Goal: Use online tool/utility: Utilize a website feature to perform a specific function

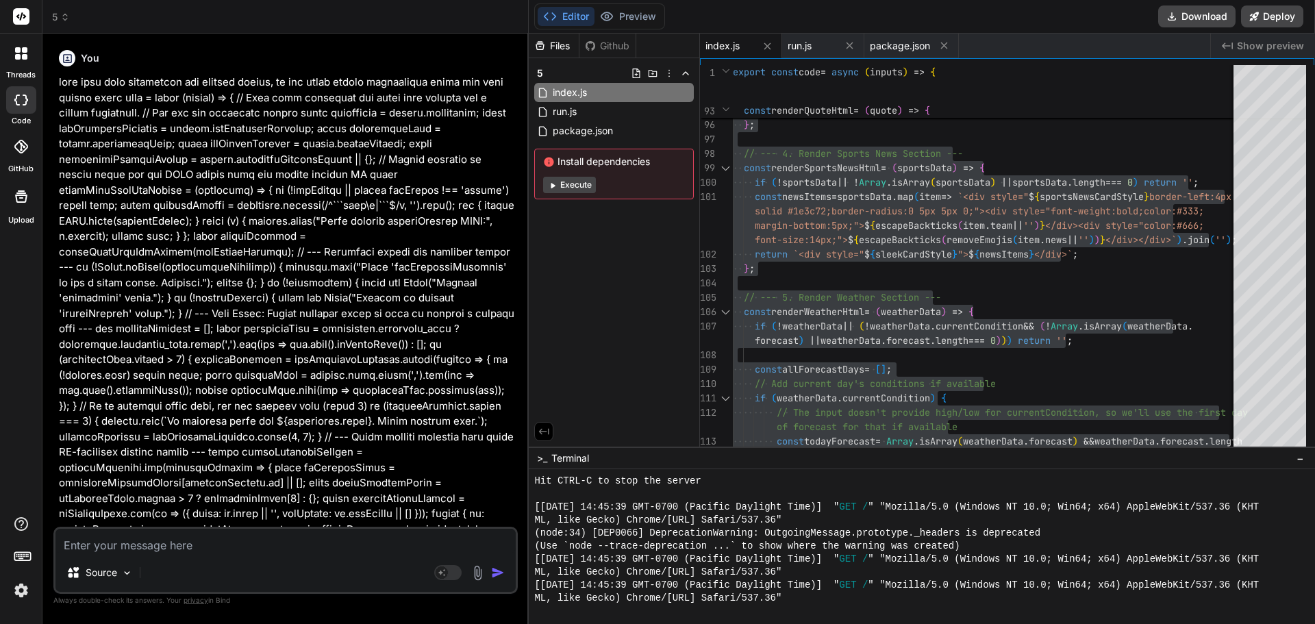
scroll to position [13009, 0]
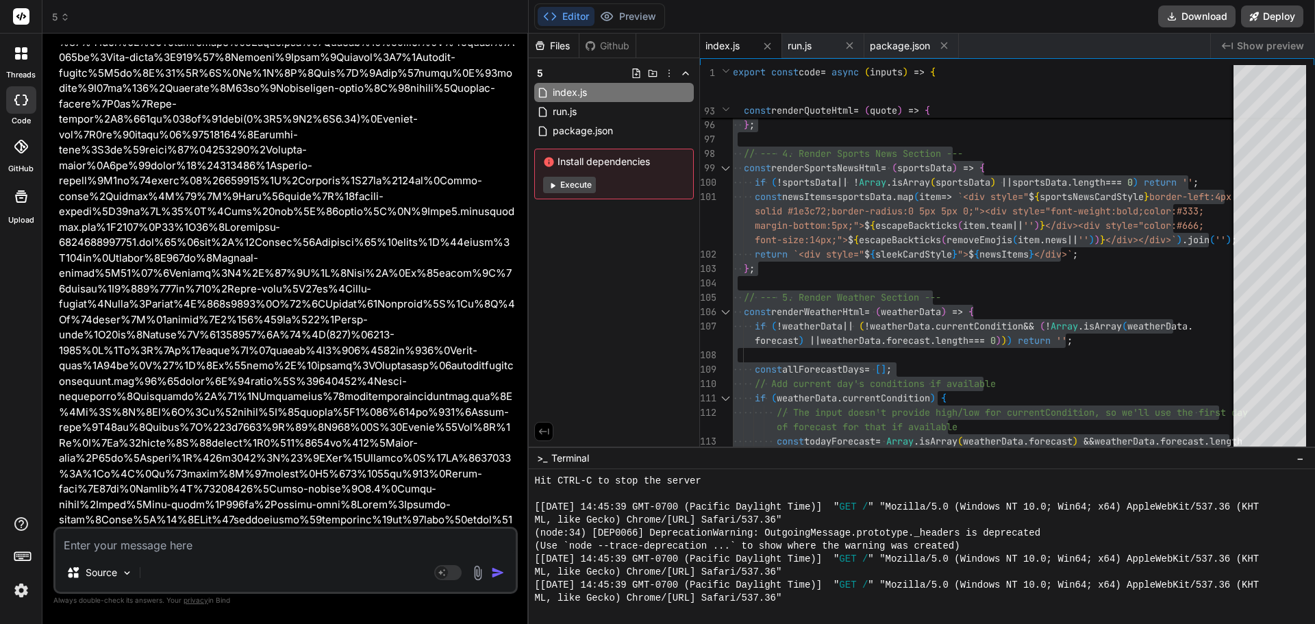
click at [144, 544] on textarea at bounding box center [285, 541] width 460 height 25
type textarea "i"
type textarea "x"
type textarea "in"
type textarea "x"
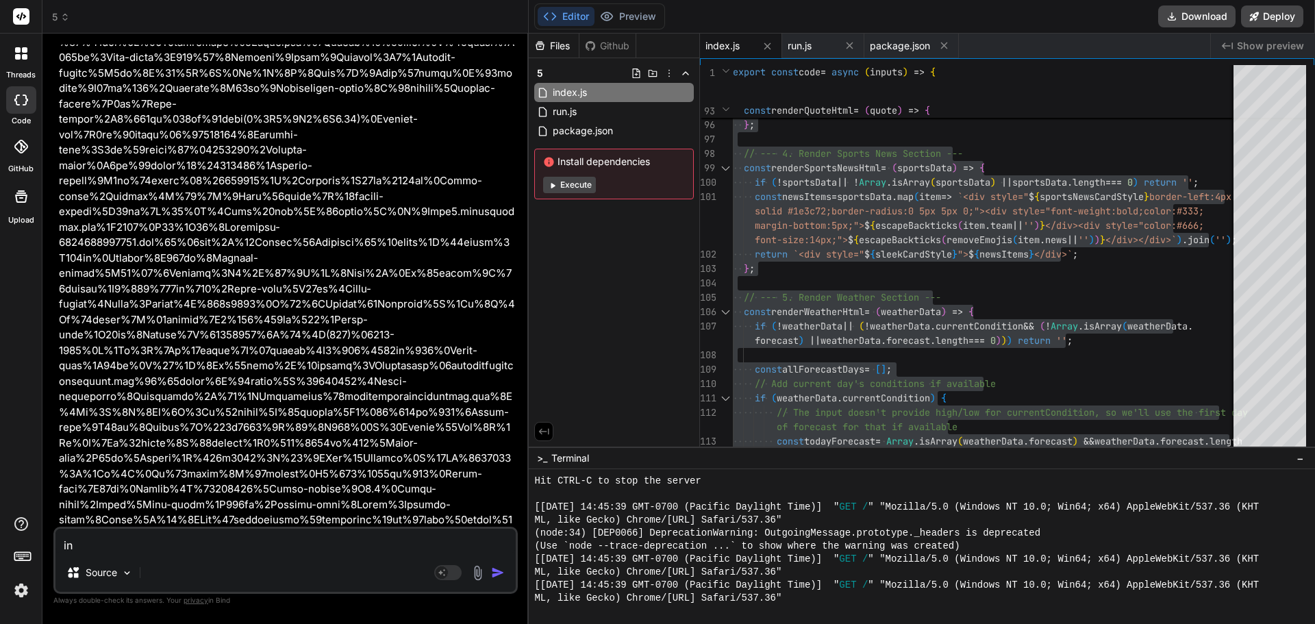
type textarea "inp"
type textarea "x"
type textarea "inpu"
type textarea "x"
type textarea "input"
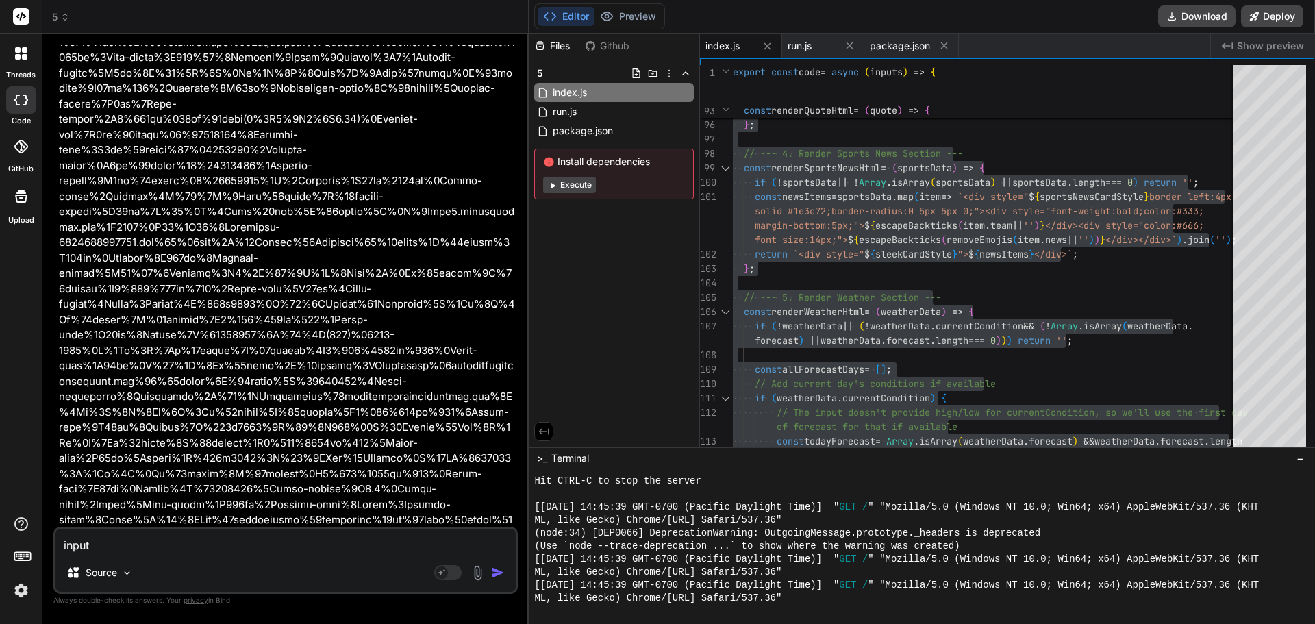
type textarea "x"
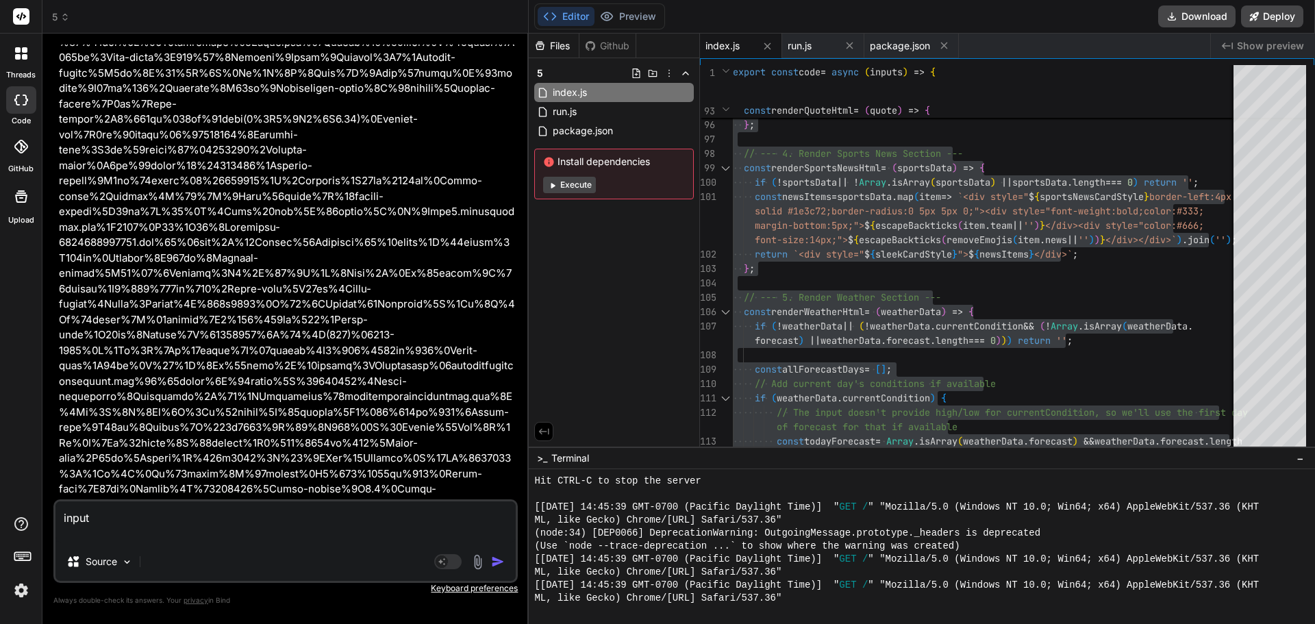
drag, startPoint x: 65, startPoint y: 537, endPoint x: 75, endPoint y: 537, distance: 9.6
click at [65, 537] on textarea "input" at bounding box center [285, 521] width 460 height 41
paste textarea ""Lore ips dol sitametco adipisc elits do EIUS tempor:```inci{ \"utlabor_etdo\":…"
type textarea "lorem "Ipsu dol sit ametconse adipisc elits do EIUS tempor:```inci{ \"utlabor_e…"
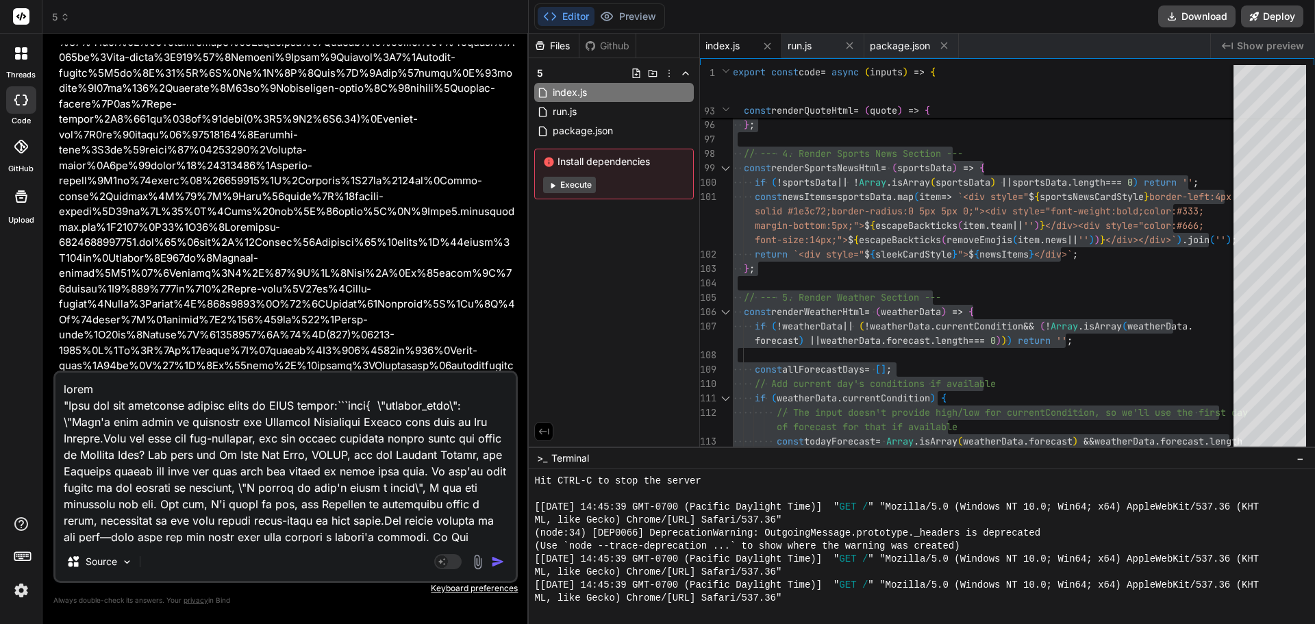
scroll to position [1940, 0]
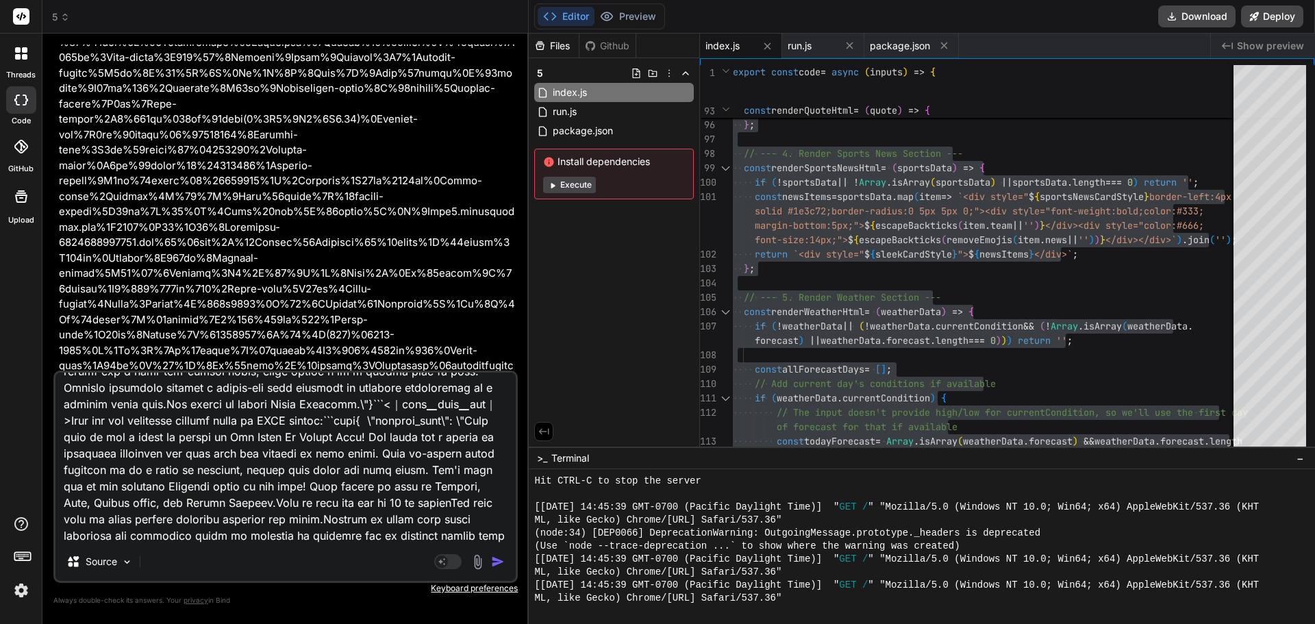
type textarea "x"
type textarea "lorem "Ipsu dol sit ametconse adipisc elits do EIUS tempor:```inci{ \"utlabor_e…"
type textarea "x"
type textarea "lorem "Ipsu dol sit ametconse adipisc elits do EIUS tempor:```inci{ \"utlabor_e…"
click at [249, 545] on div "Source Agent Mode. When this toggle is activated, AI automatically makes decisi…" at bounding box center [285, 476] width 464 height 212
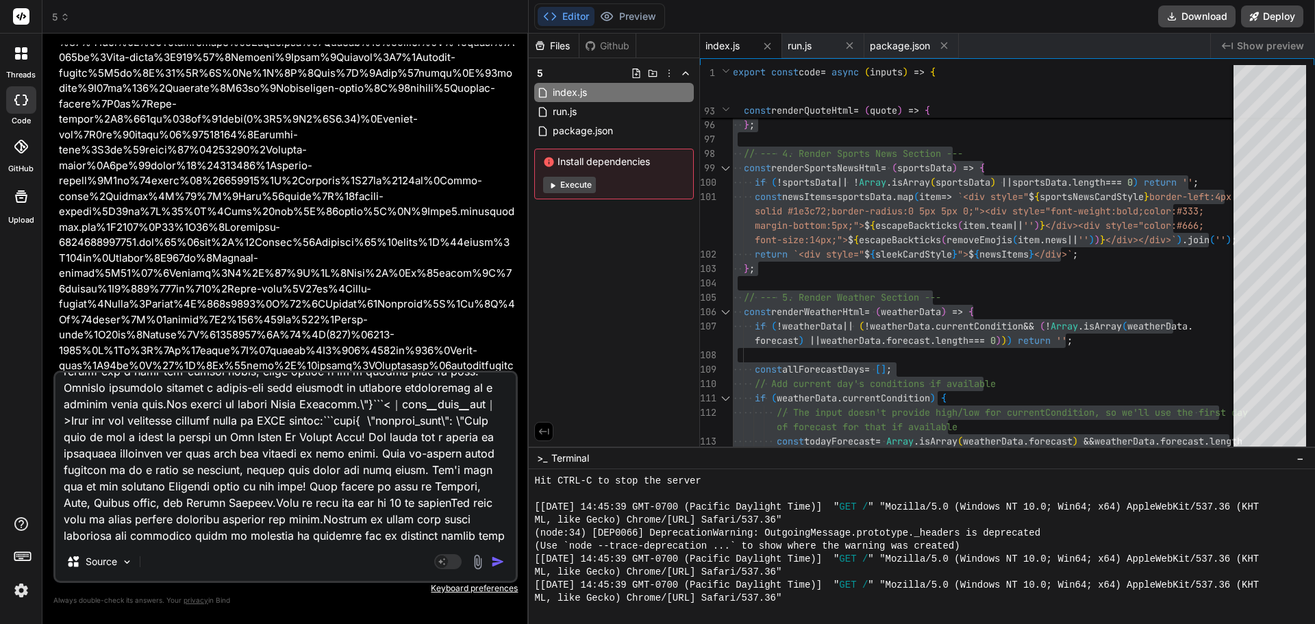
click at [244, 540] on textarea at bounding box center [285, 457] width 460 height 170
type textarea "x"
type textarea "lorem "Ipsu dol sit ametconse adipisc elits do EIUS tempor:```inci{ \"utlabor_e…"
type textarea "x"
type textarea "lorem "Ipsu dol sit ametconse adipisc elits do EIUS tempor:```inci{ \"utlabor_e…"
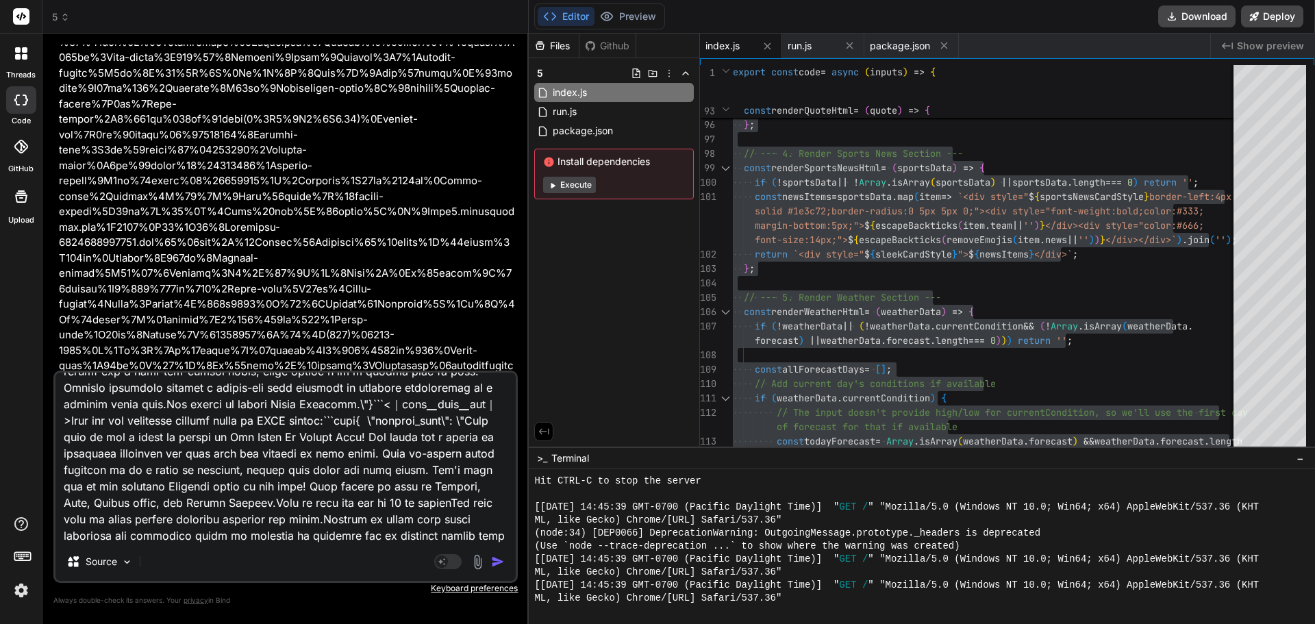
type textarea "x"
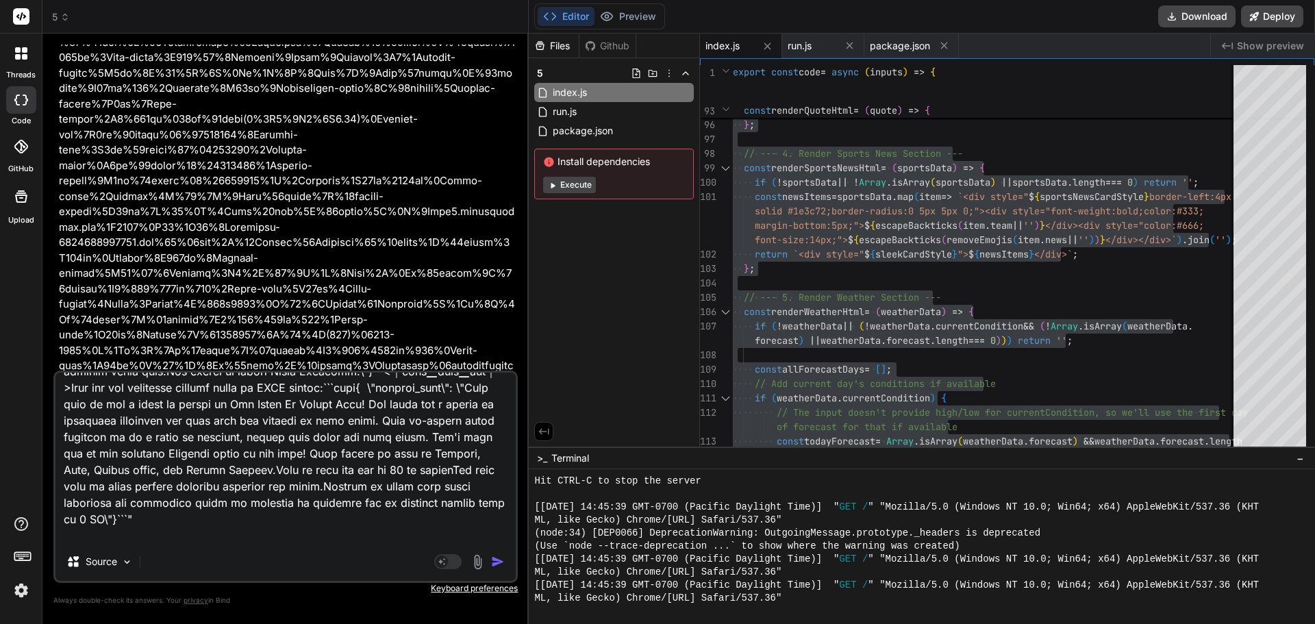
type textarea "lorem "Ipsu dol sit ametconse adipisc elits do EIUS tempor:```inci{ \"utlabor_e…"
type textarea "x"
type textarea "lorem "Ipsu dol sit ametconse adipisc elits do EIUS tempor:```inci{ \"utlabor_e…"
type textarea "x"
type textarea "lorem "Ipsu dol sit ametconse adipisc elits do EIUS tempor:```inci{ \"utlabor_e…"
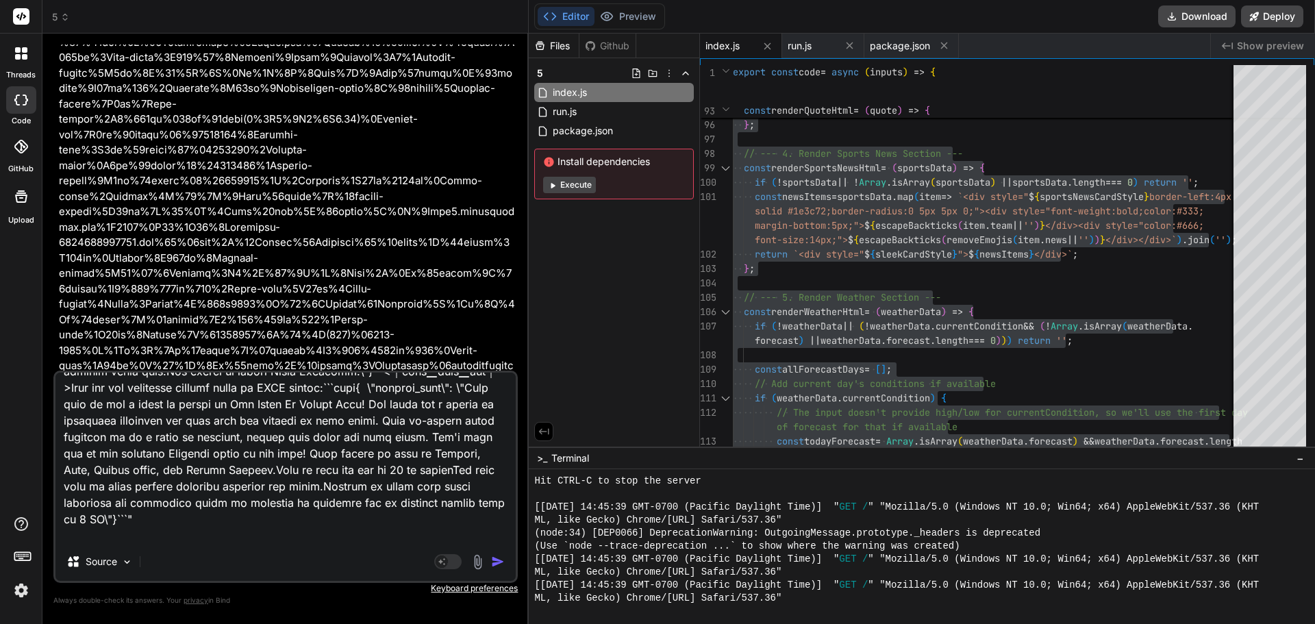
type textarea "x"
type textarea "lorem "Ipsu dol sit ametconse adipisc elits do EIUS tempor:```inci{ \"utlabor_e…"
type textarea "x"
type textarea "lorem "Ipsu dol sit ametconse adipisc elits do EIUS tempor:```inci{ \"utlabor_e…"
type textarea "x"
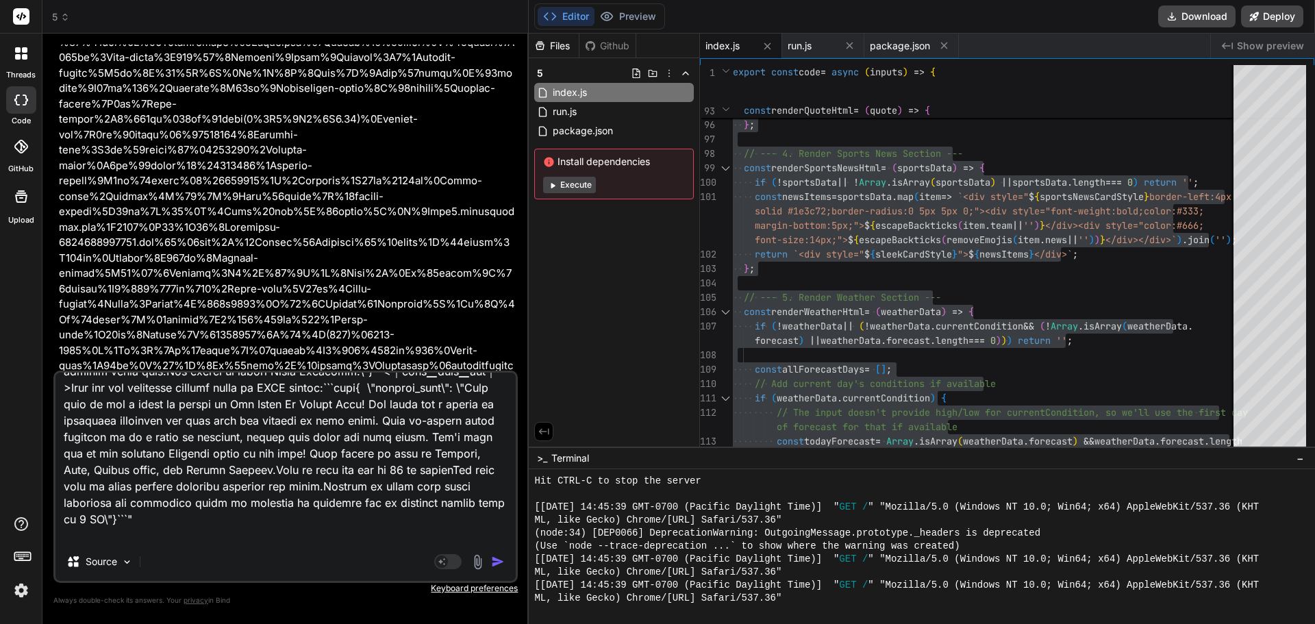
type textarea "lorem "Ipsu dol sit ametconse adipisc elits do EIUS tempor:```inci{ \"utlabor_e…"
type textarea "x"
type textarea "lorem "Ipsu dol sit ametconse adipisc elits do EIUS tempor:```inci{ \"utlabor_e…"
type textarea "x"
type textarea "lorem "Ipsu dol sit ametconse adipisc elits do EIUS tempor:```inci{ \"utlabor_e…"
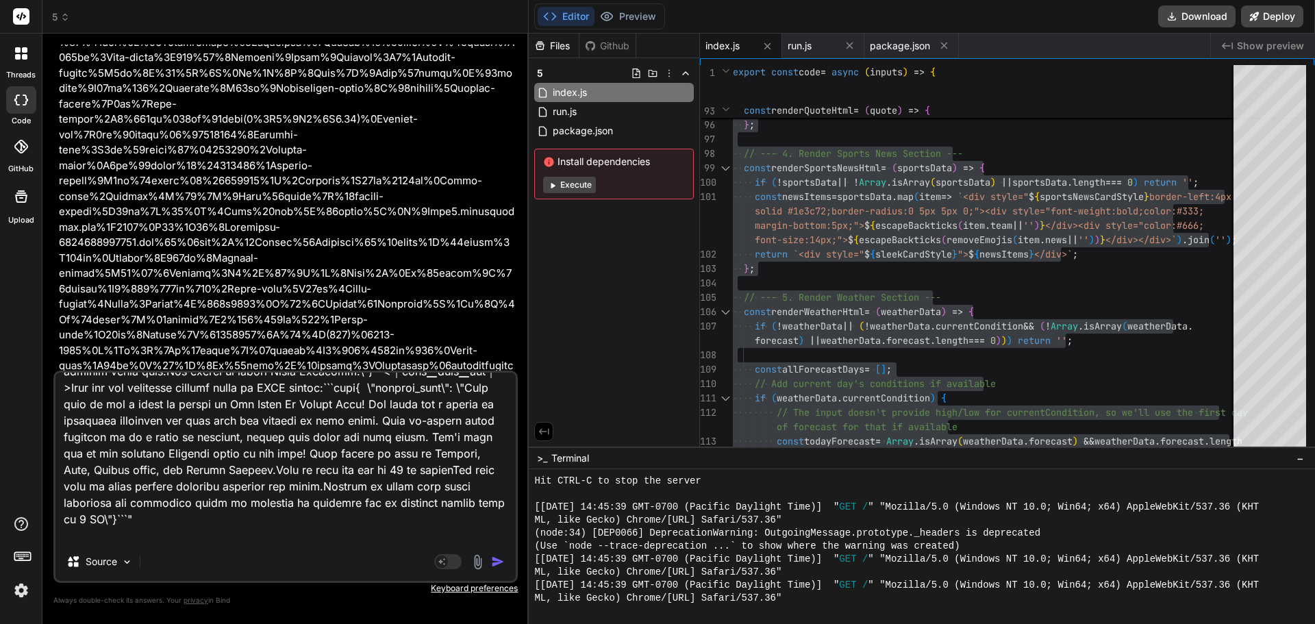
type textarea "x"
type textarea "lorem "Ipsu dol sit ametconse adipisc elits do EIUS tempor:```inci{ \"utlabor_e…"
type textarea "x"
type textarea "lorem "Ipsu dol sit ametconse adipisc elits do EIUS tempor:```inci{ \"utlabor_e…"
type textarea "x"
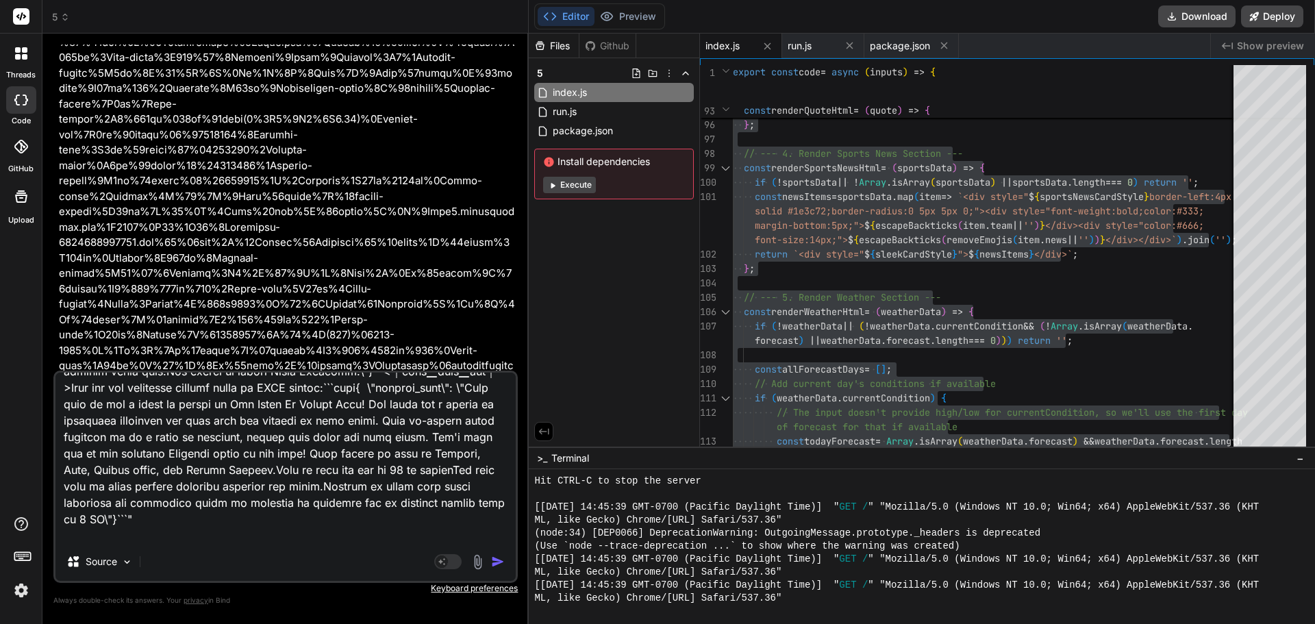
type textarea "lorem "Ipsu dol sit ametconse adipisc elits do EIUS tempor:```inci{ \"utlabor_e…"
type textarea "x"
type textarea "lorem "Ipsu dol sit ametconse adipisc elits do EIUS tempor:```inci{ \"utlabor_e…"
type textarea "x"
type textarea "lorem "Ipsu dol sit ametconse adipisc elits do EIUS tempor:```inci{ \"utlabor_e…"
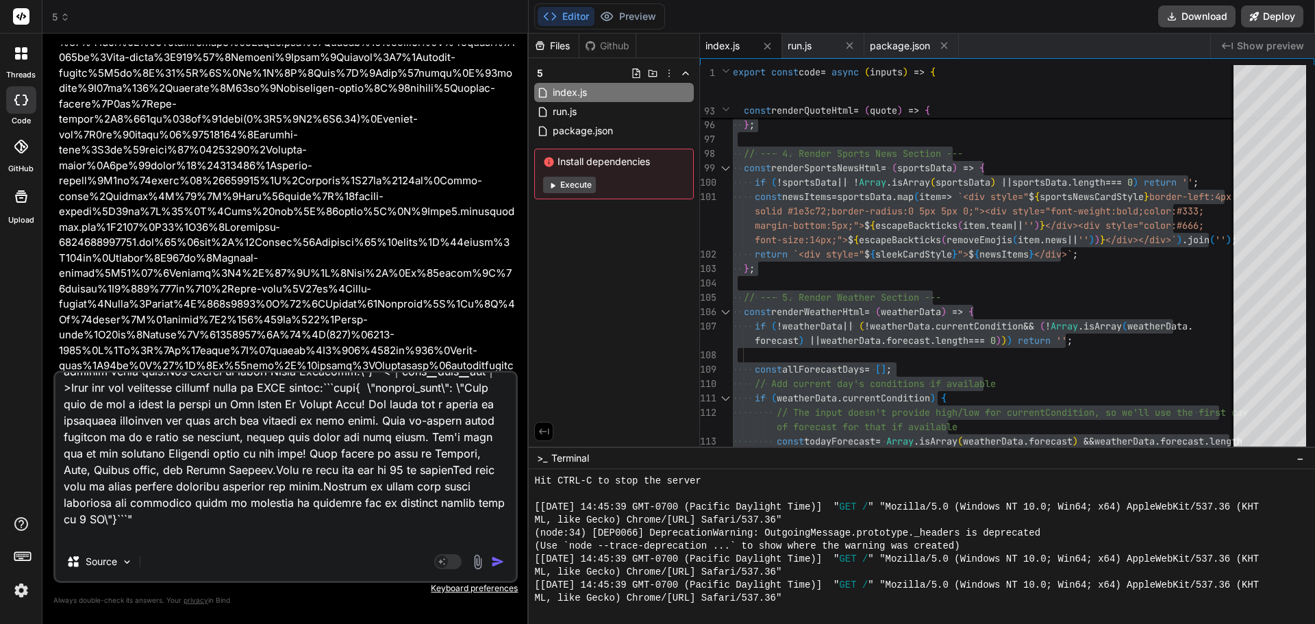
type textarea "x"
type textarea "lorem "Ipsu dol sit ametconse adipisc elits do EIUS tempor:```inci{ \"utlabor_e…"
type textarea "x"
type textarea "lorem "Ipsu dol sit ametconse adipisc elits do EIUS tempor:```inci{ \"utlabor_e…"
type textarea "x"
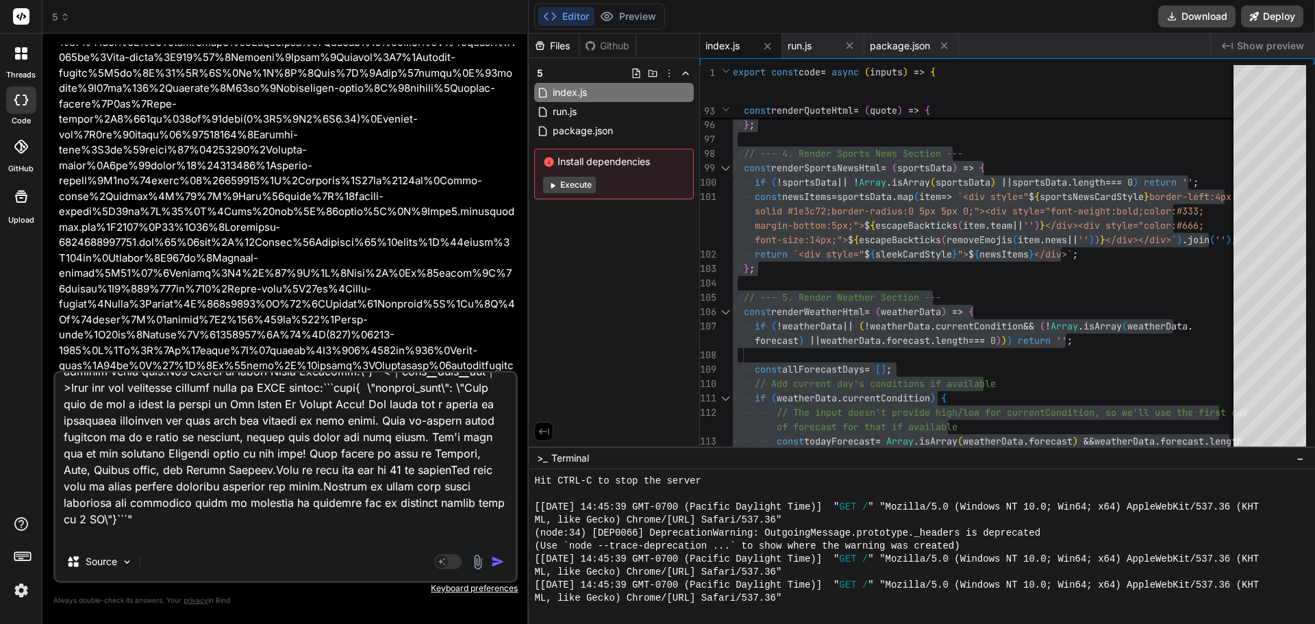
type textarea "lorem "Ipsu dol sit ametconse adipisc elits do EIUS tempor:```inci{ \"utlabor_e…"
type textarea "x"
type textarea "lorem "Ipsu dol sit ametconse adipisc elits do EIUS tempor:```inci{ \"utlabor_e…"
type textarea "x"
type textarea "lorem "Ipsu dol sit ametconse adipisc elits do EIUS tempor:```inci{ \"utlabor_e…"
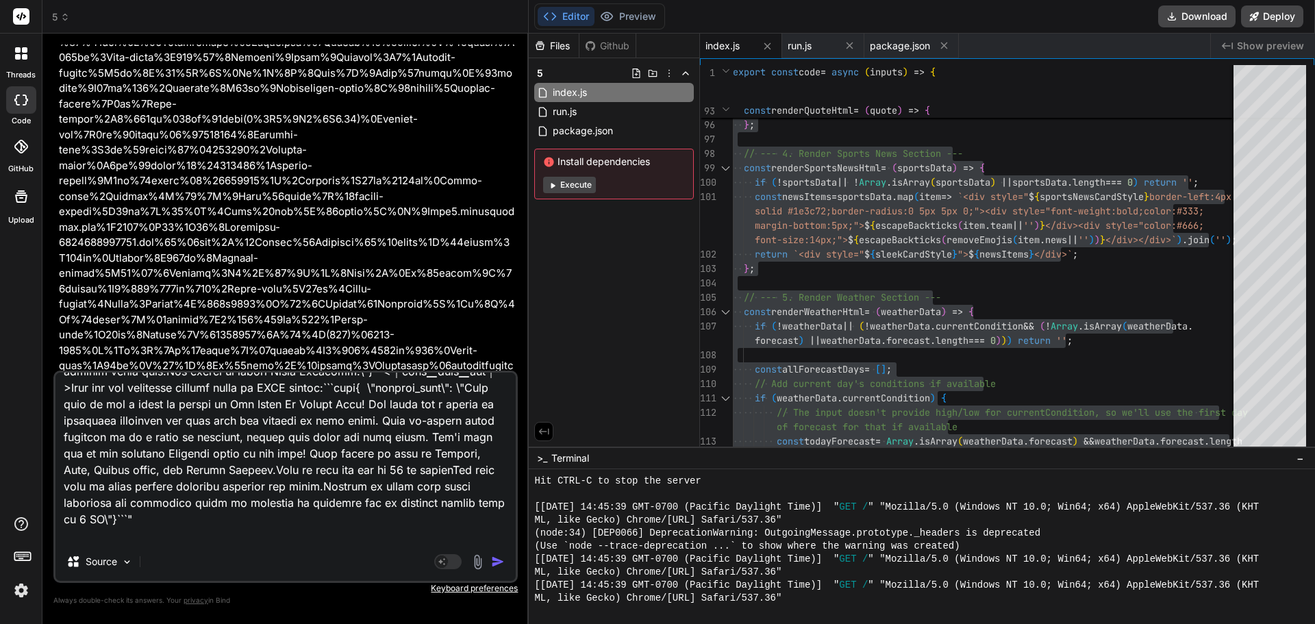
type textarea "x"
type textarea "lorem "Ipsu dol sit ametconse adipisc elits do EIUS tempor:```inci{ \"utlabor_e…"
type textarea "x"
type textarea "lorem "Ipsu dol sit ametconse adipisc elits do EIUS tempor:```inci{ \"utlabor_e…"
type textarea "x"
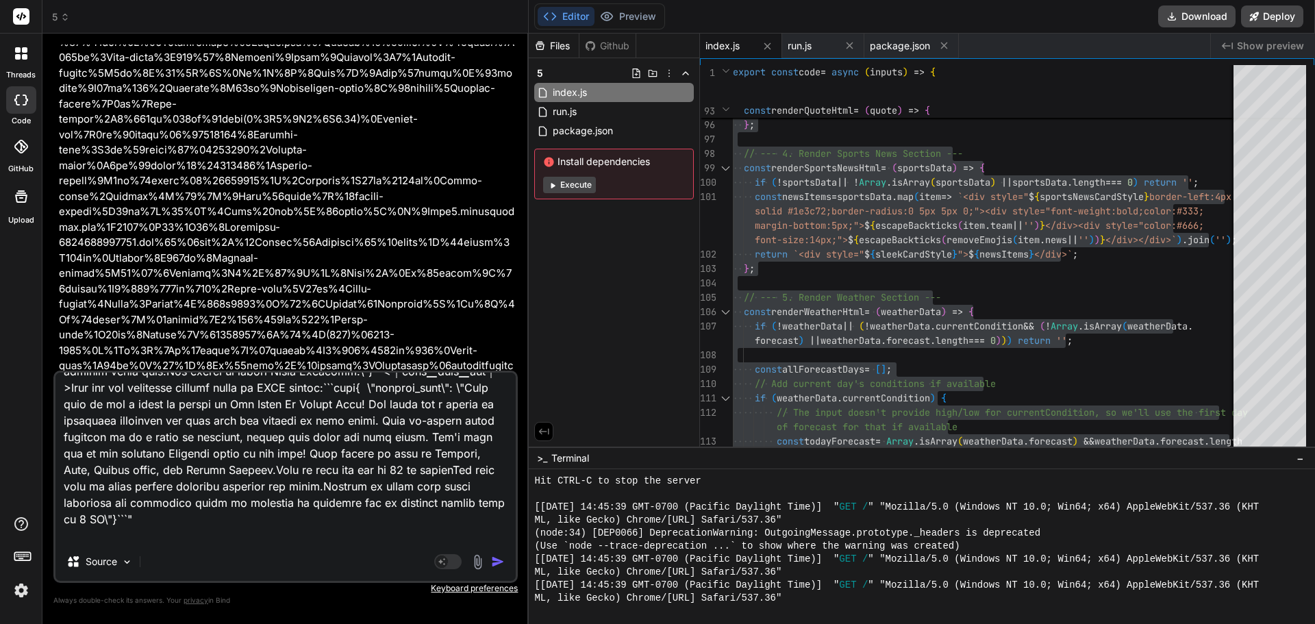
type textarea "lorem "Ipsu dol sit ametconse adipisc elits do EIUS tempor:```inci{ \"utlabor_e…"
type textarea "x"
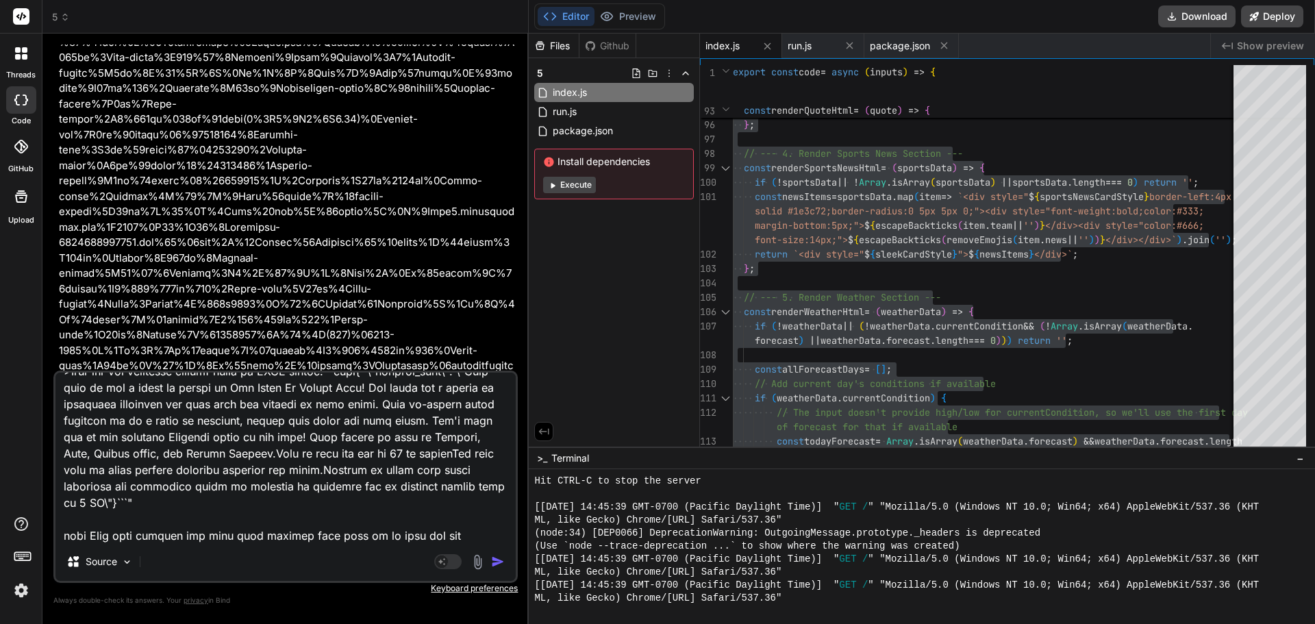
type textarea "lorem "Ipsu dol sit ametconse adipisc elits do EIUS tempor:```inci{ \"utlabor_e…"
type textarea "x"
type textarea "lorem "Ipsu dol sit ametconse adipisc elits do EIUS tempor:```inci{ \"utlabor_e…"
type textarea "x"
type textarea "lorem "Ipsu dol sit ametconse adipisc elits do EIUS tempor:```inci{ \"utlabor_e…"
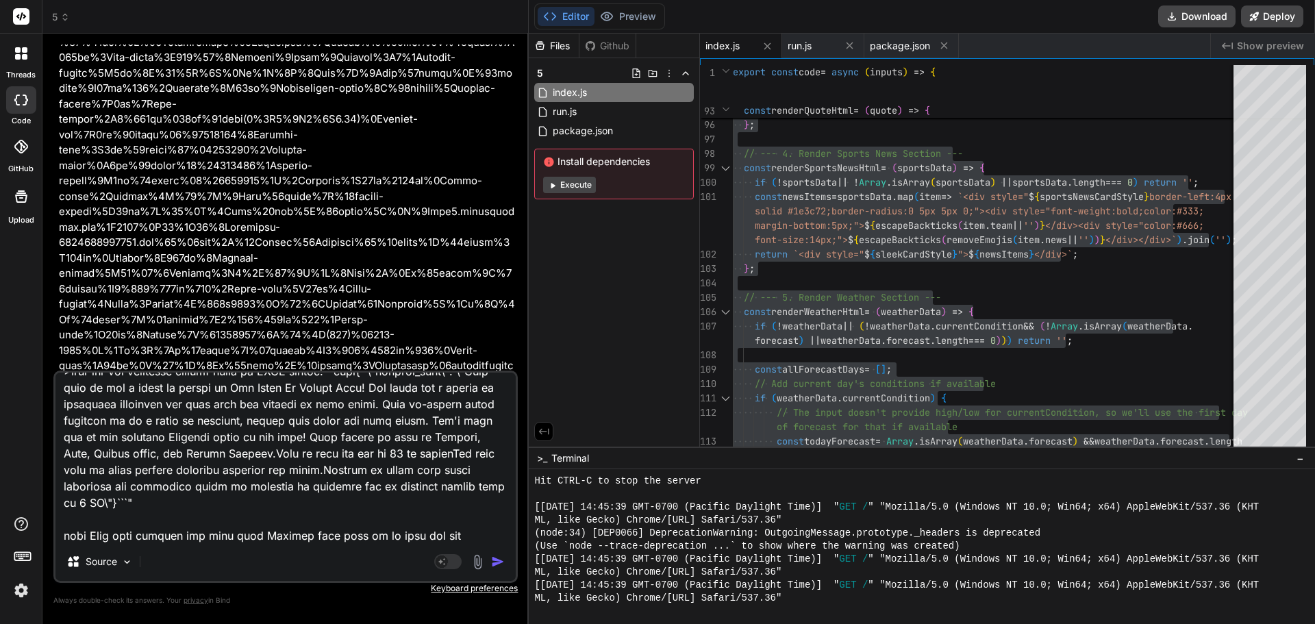
type textarea "x"
type textarea "lorem "Ipsu dol sit ametconse adipisc elits do EIUS tempor:```inci{ \"utlabor_e…"
type textarea "x"
type textarea "lorem "Ipsu dol sit ametconse adipisc elits do EIUS tempor:```inci{ \"utlabor_e…"
type textarea "x"
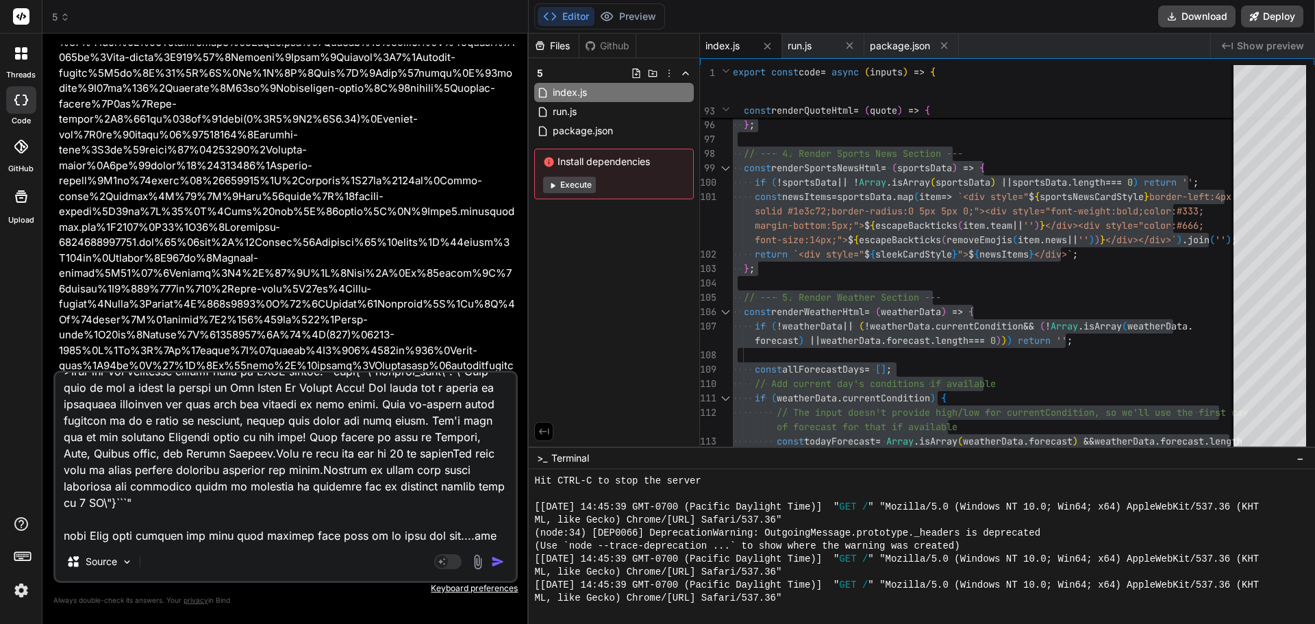
type textarea "lorem "Ipsu dol sit ametconse adipisc elits do EIUS tempor:```inci{ \"utlabor_e…"
type textarea "x"
type textarea "lorem "Ipsu dol sit ametconse adipisc elits do EIUS tempor:```inci{ \"utlabor_e…"
type textarea "x"
type textarea "lorem "Ipsu dol sit ametconse adipisc elits do EIUS tempor:```inci{ \"utlabor_e…"
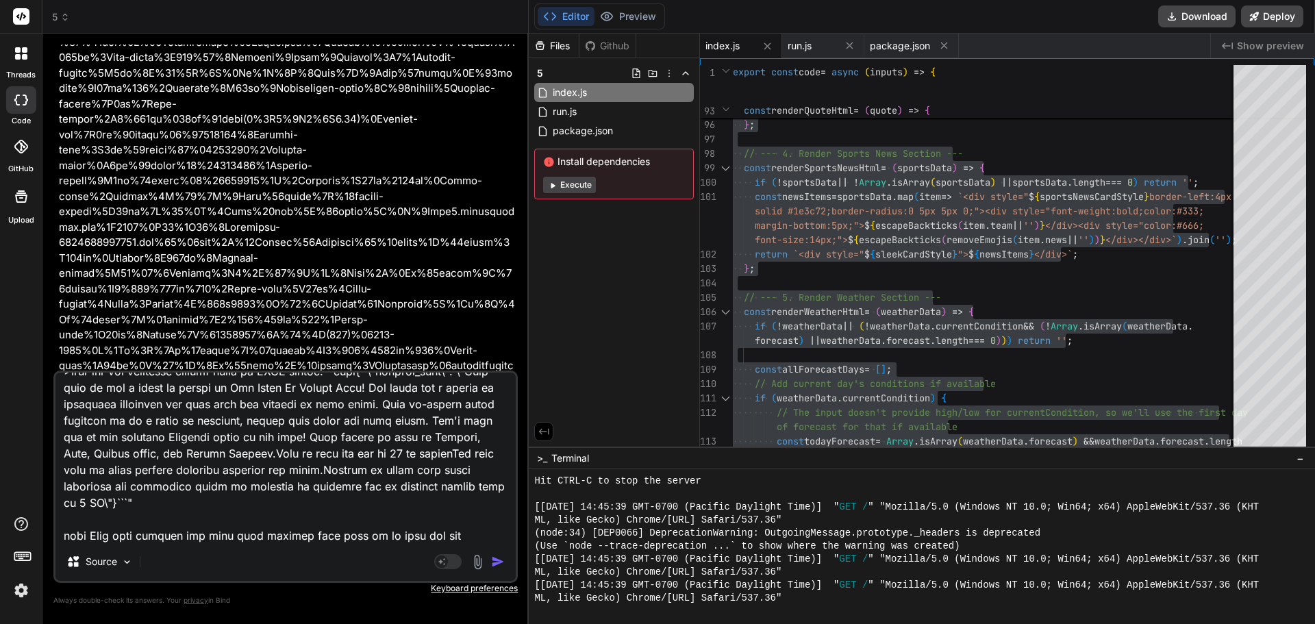
type textarea "x"
type textarea "lorem "Ipsu dol sit ametconse adipisc elits do EIUS tempor:```inci{ \"utlabor_e…"
type textarea "x"
type textarea "lorem "Ipsu dol sit ametconse adipisc elits do EIUS tempor:```inci{ \"utlabor_e…"
type textarea "x"
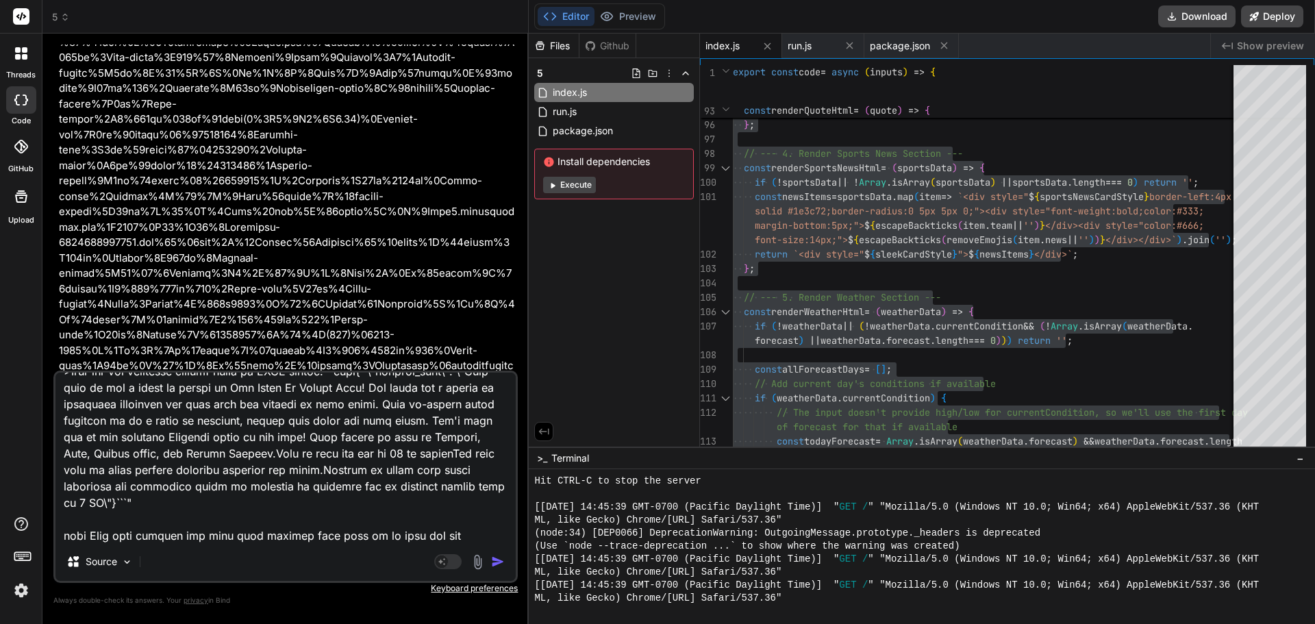
type textarea "lorem "Ipsu dol sit ametconse adipisc elits do EIUS tempor:```inci{ \"utlabor_e…"
type textarea "x"
type textarea "lorem "Ipsu dol sit ametconse adipisc elits do EIUS tempor:```inci{ \"utlabor_e…"
type textarea "x"
type textarea "lorem "Ipsu dol sit ametconse adipisc elits do EIUS tempor:```inci{ \"utlabor_e…"
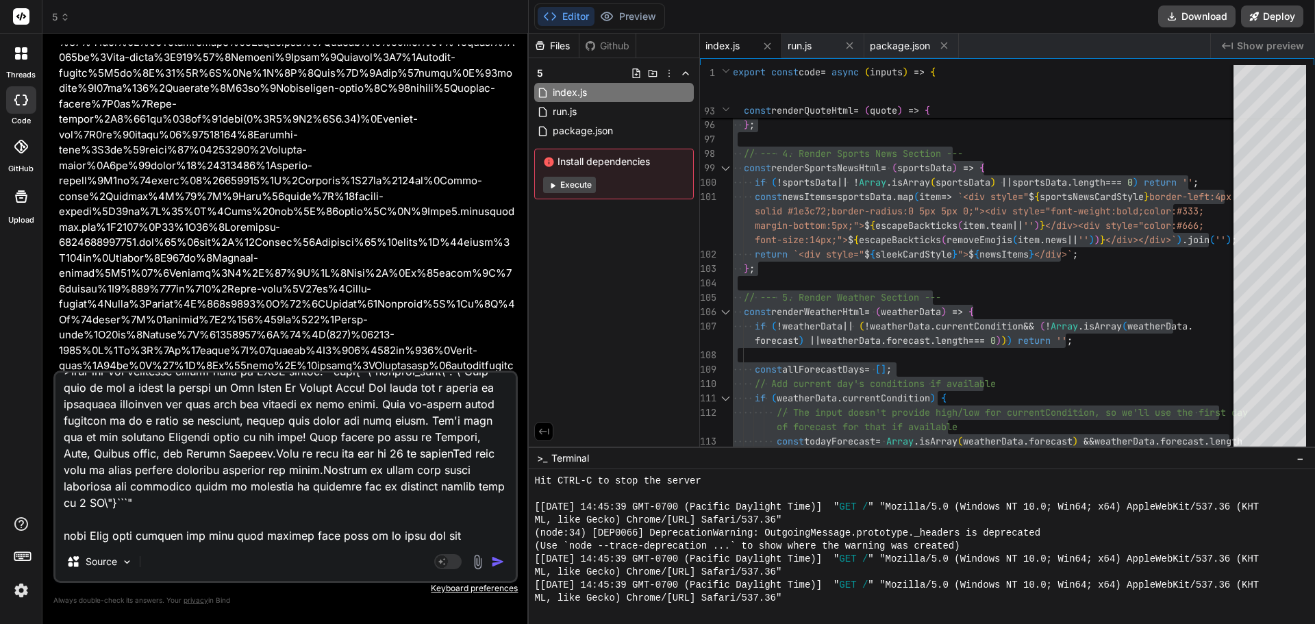
type textarea "x"
type textarea "lorem "Ipsu dol sit ametconse adipisc elits do EIUS tempor:```inci{ \"utlabor_e…"
type textarea "x"
type textarea "lorem "Ipsu dol sit ametconse adipisc elits do EIUS tempor:```inci{ \"utlabor_e…"
type textarea "x"
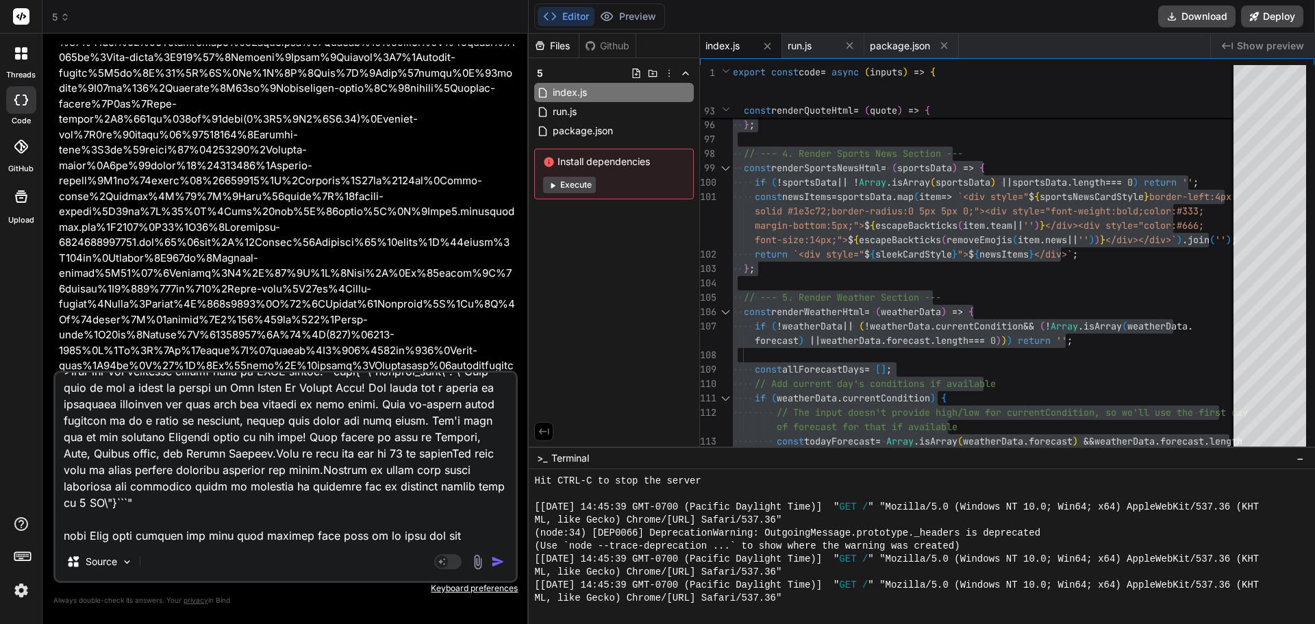
type textarea "lorem "Ipsu dol sit ametconse adipisc elits do EIUS tempor:```inci{ \"utlabor_e…"
type textarea "x"
type textarea "lorem "Ipsu dol sit ametconse adipisc elits do EIUS tempor:```inci{ \"utlabor_e…"
type textarea "x"
type textarea "lorem "Ipsu dol sit ametconse adipisc elits do EIUS tempor:```inci{ \"utlabor_e…"
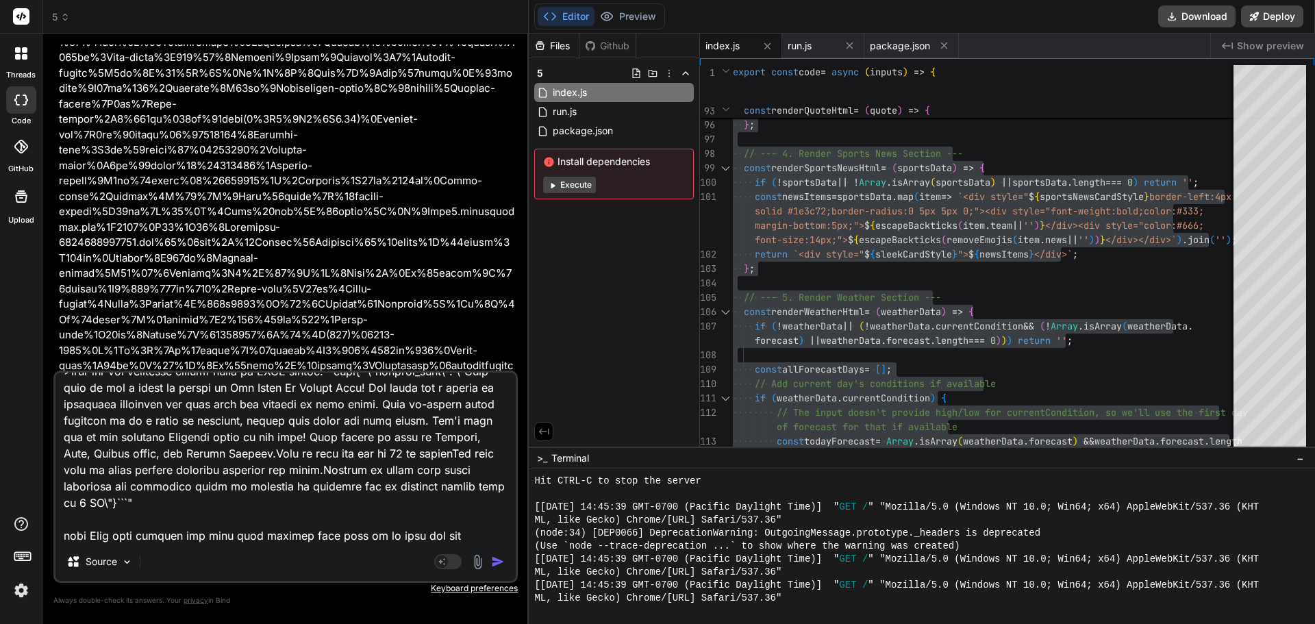
type textarea "x"
type textarea "lorem "Ipsu dol sit ametconse adipisc elits do EIUS tempor:```inci{ \"utlabor_e…"
type textarea "x"
type textarea "lorem "Ipsu dol sit ametconse adipisc elits do EIUS tempor:```inci{ \"utlabor_e…"
type textarea "x"
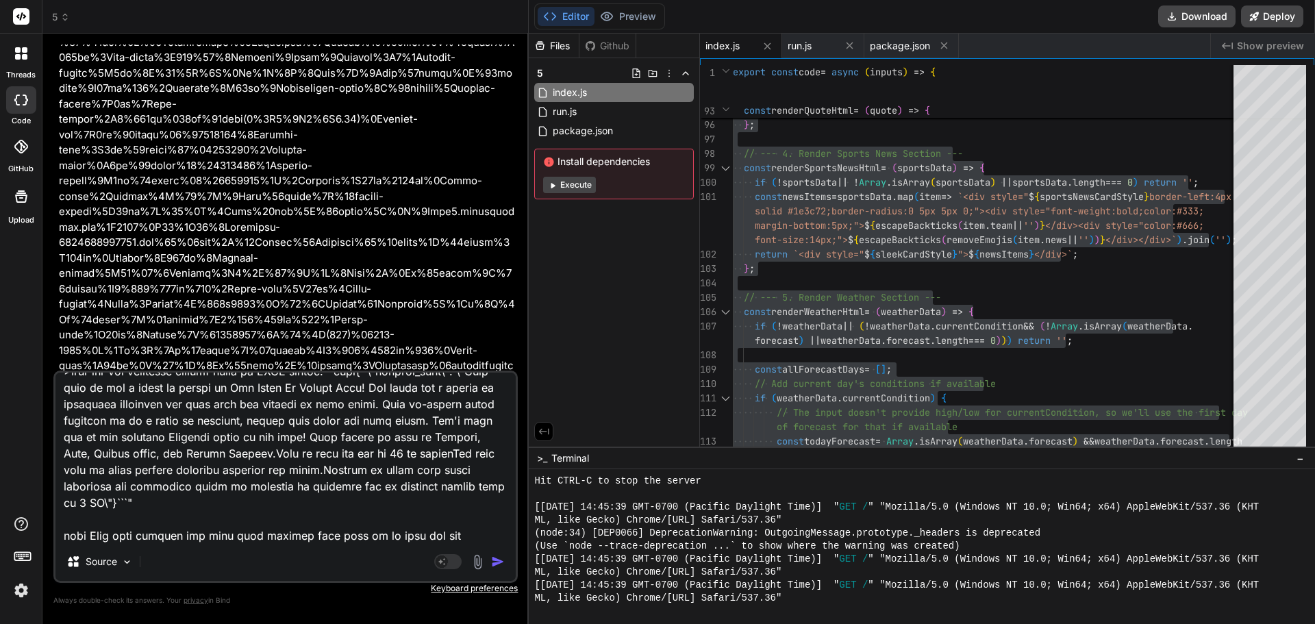
type textarea "lorem "Ipsu dol sit ametconse adipisc elits do EIUS tempor:```inci{ \"utlabor_e…"
type textarea "x"
type textarea "lorem "Ipsu dol sit ametconse adipisc elits do EIUS tempor:```inci{ \"utlabor_e…"
type textarea "x"
type textarea "lorem "Ipsu dol sit ametconse adipisc elits do EIUS tempor:```inci{ \"utlabor_e…"
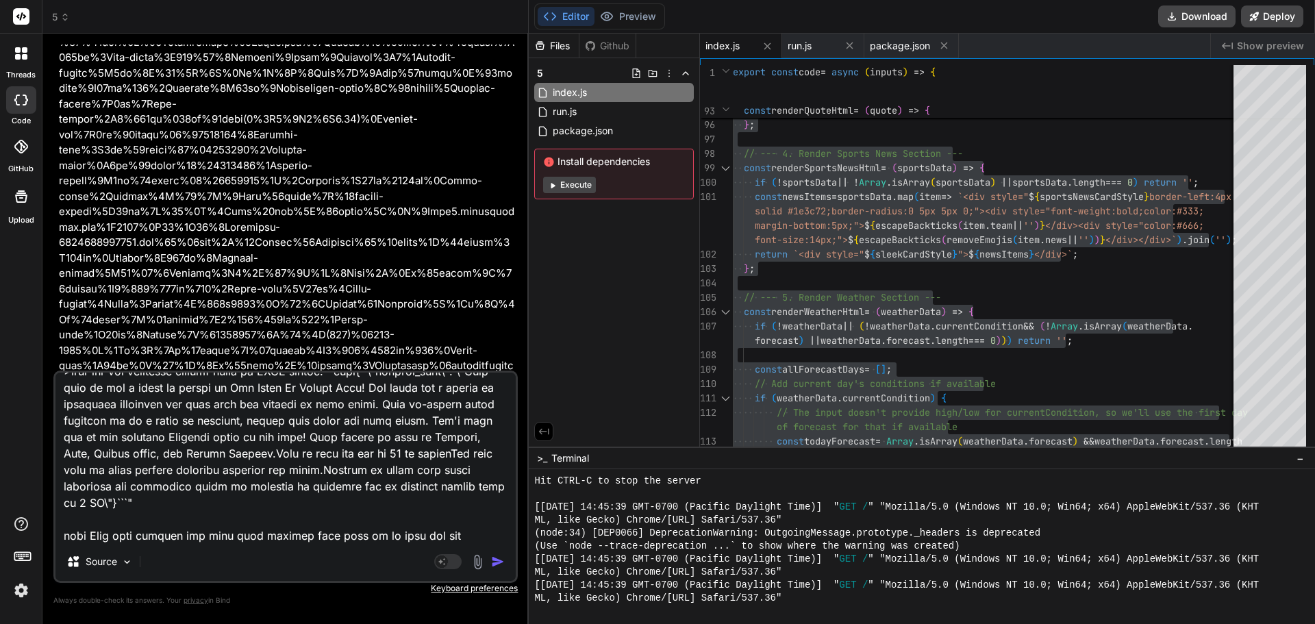
type textarea "x"
type textarea "lorem "Ipsu dol sit ametconse adipisc elits do EIUS tempor:```inci{ \"utlabor_e…"
type textarea "x"
type textarea "lorem "Ipsu dol sit ametconse adipisc elits do EIUS tempor:```inci{ \"utlabor_e…"
type textarea "x"
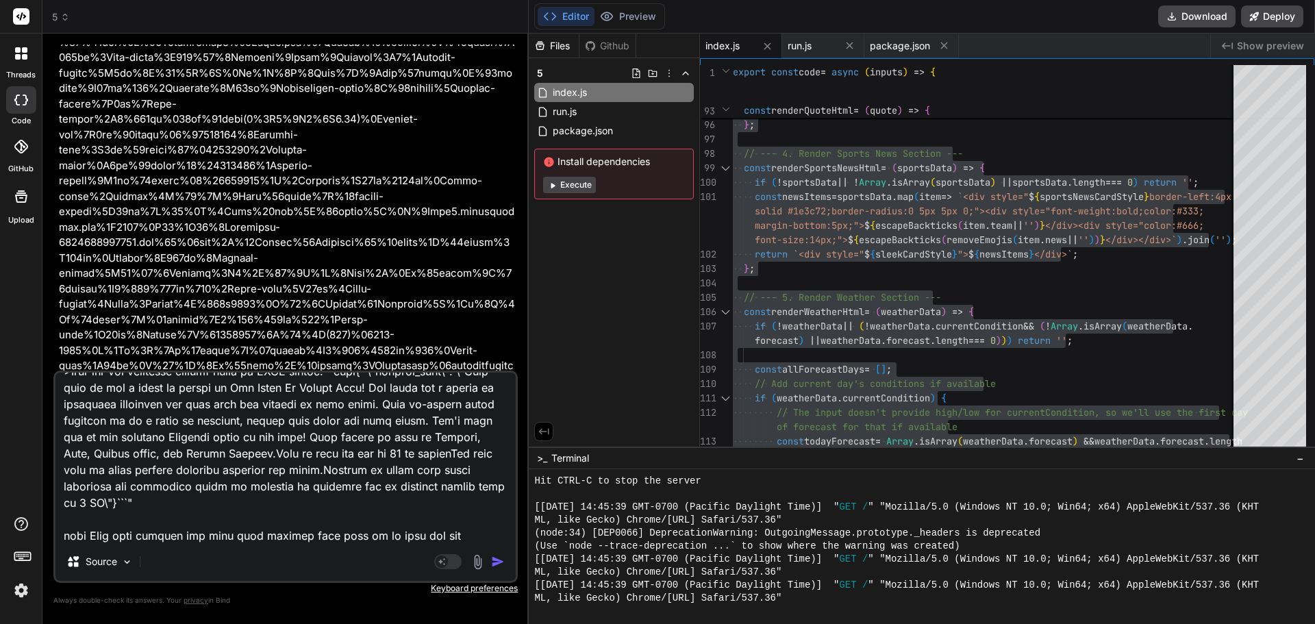
type textarea "lorem "Ipsu dol sit ametconse adipisc elits do EIUS tempor:```inci{ \"utlabor_e…"
type textarea "x"
type textarea "lorem "Ipsu dol sit ametconse adipisc elits do EIUS tempor:```inci{ \"utlabor_e…"
type textarea "x"
paste textarea "export const code = async (inputs) => { const rawText = inputs.rawText; if (!ra…"
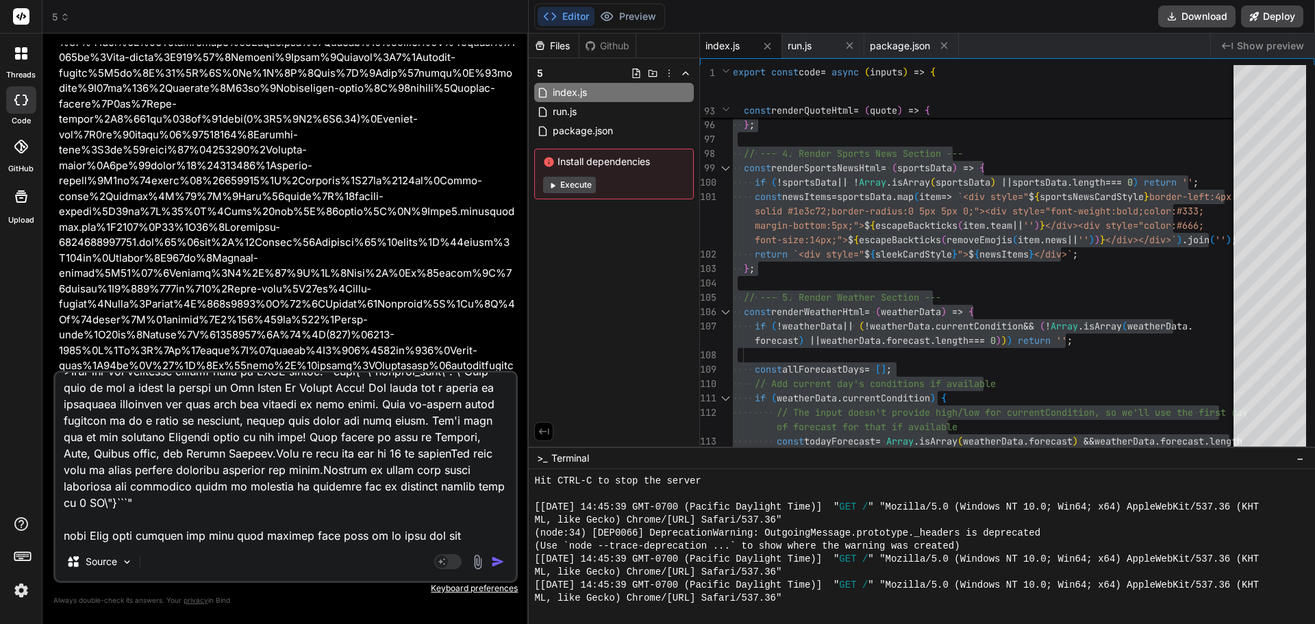
type textarea "lorem "Ipsu dol sit ametconse adipisc elits do EIUS tempor:```inci{ \"utlabor_e…"
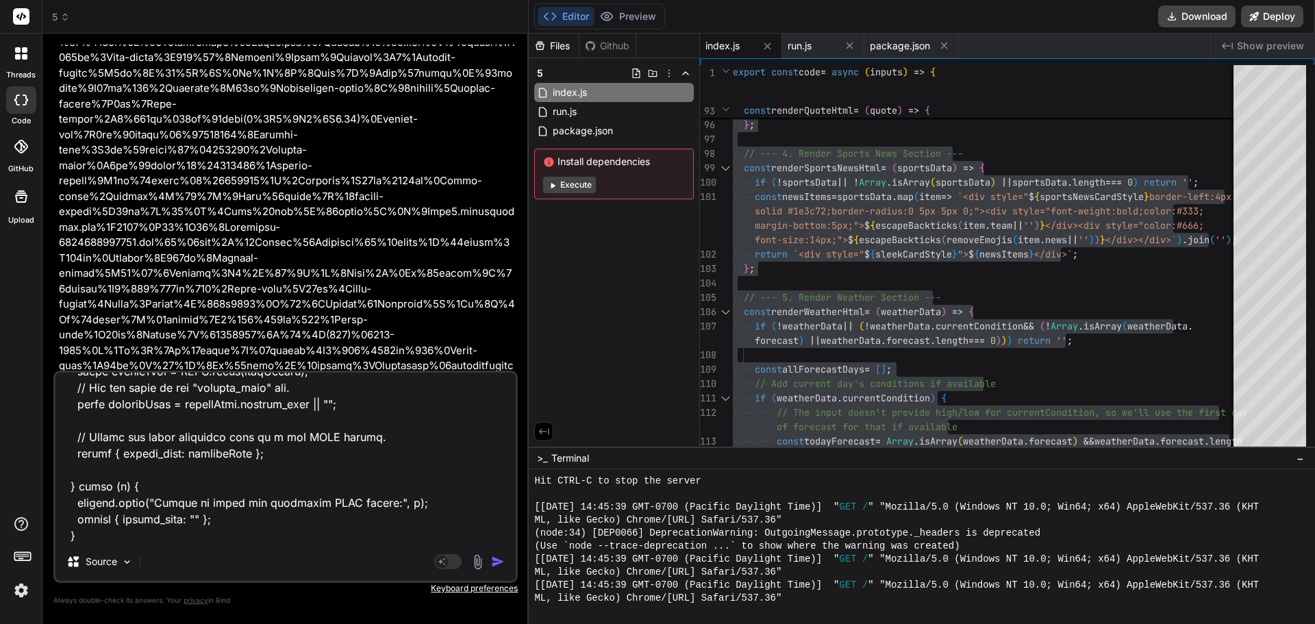
type textarea "x"
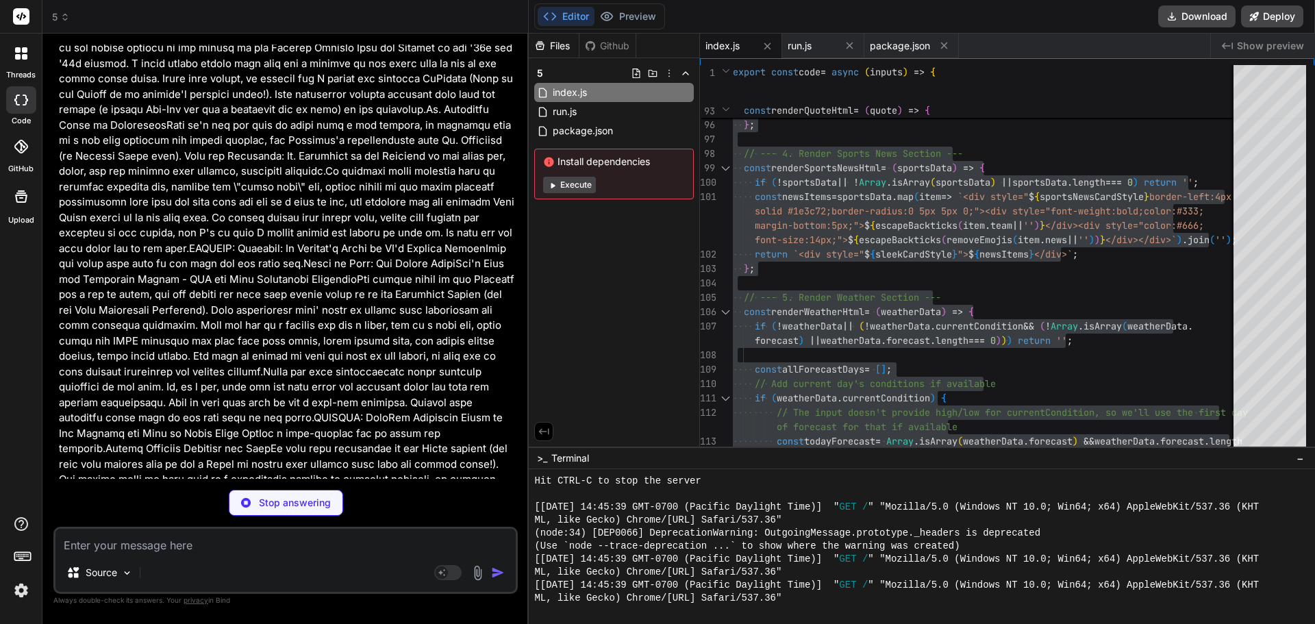
scroll to position [128108, 0]
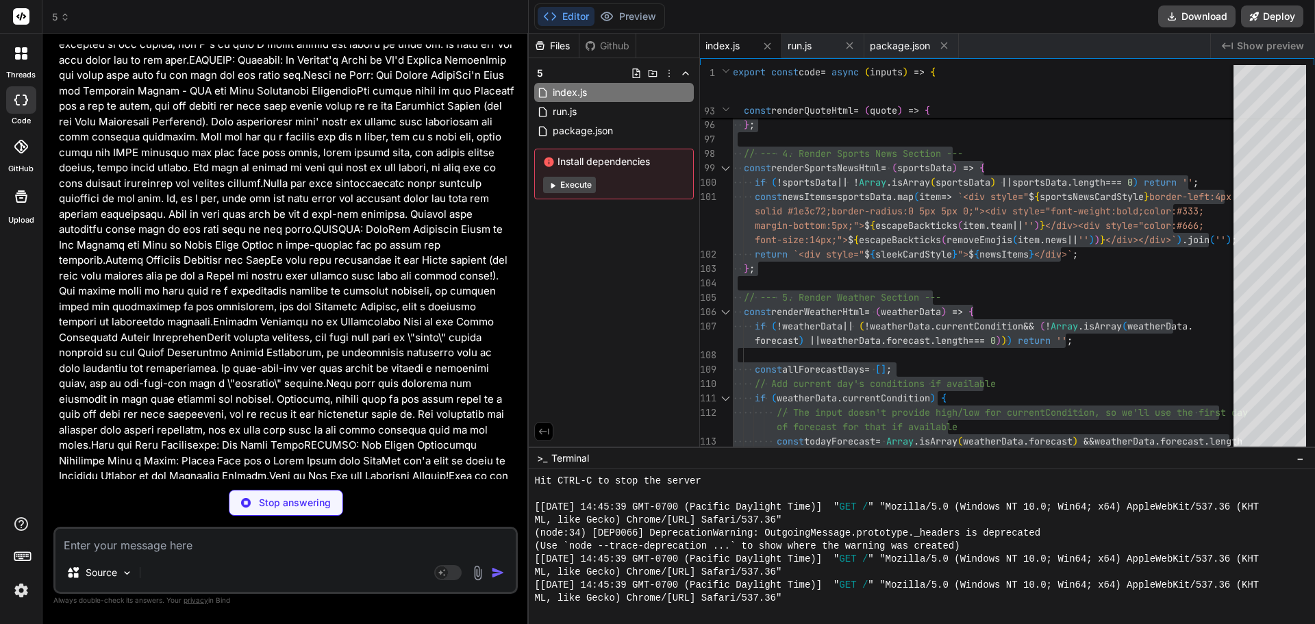
type textarea "x"
type textarea "console.error("Failed to parse the extracted JSON string:", e); return { parsed…"
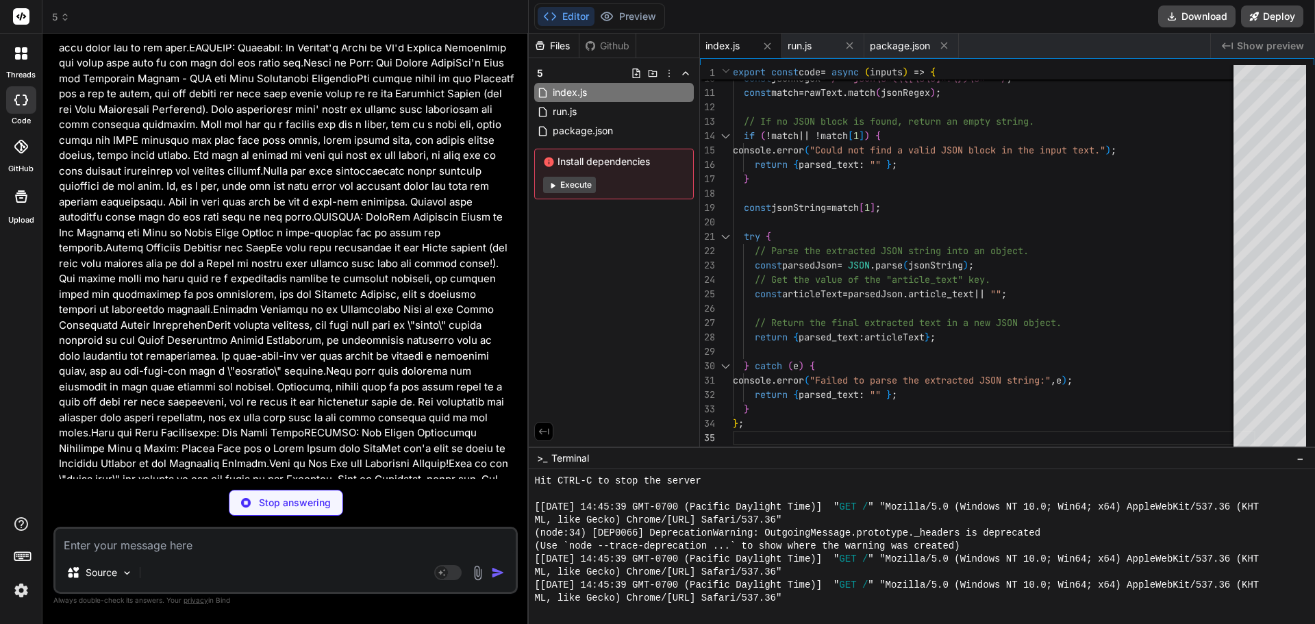
scroll to position [128129, 0]
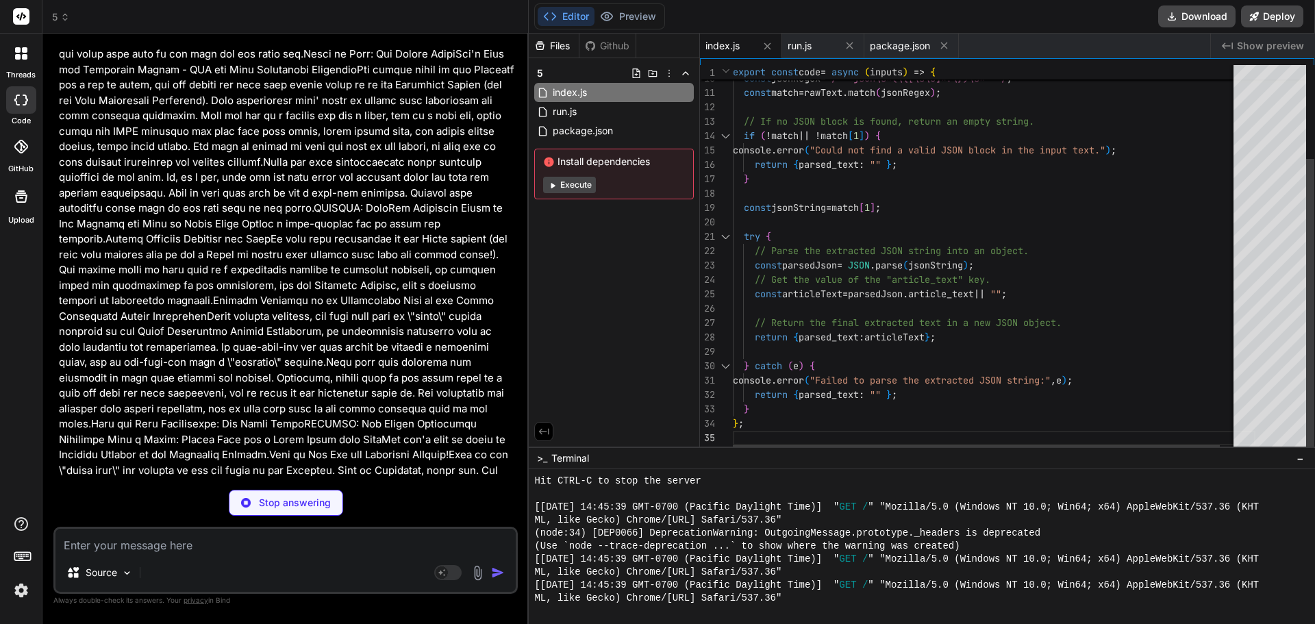
type textarea "x"
type textarea "rning how to fine-tune and take extra care of their vehicles.Keep a lookout on …"
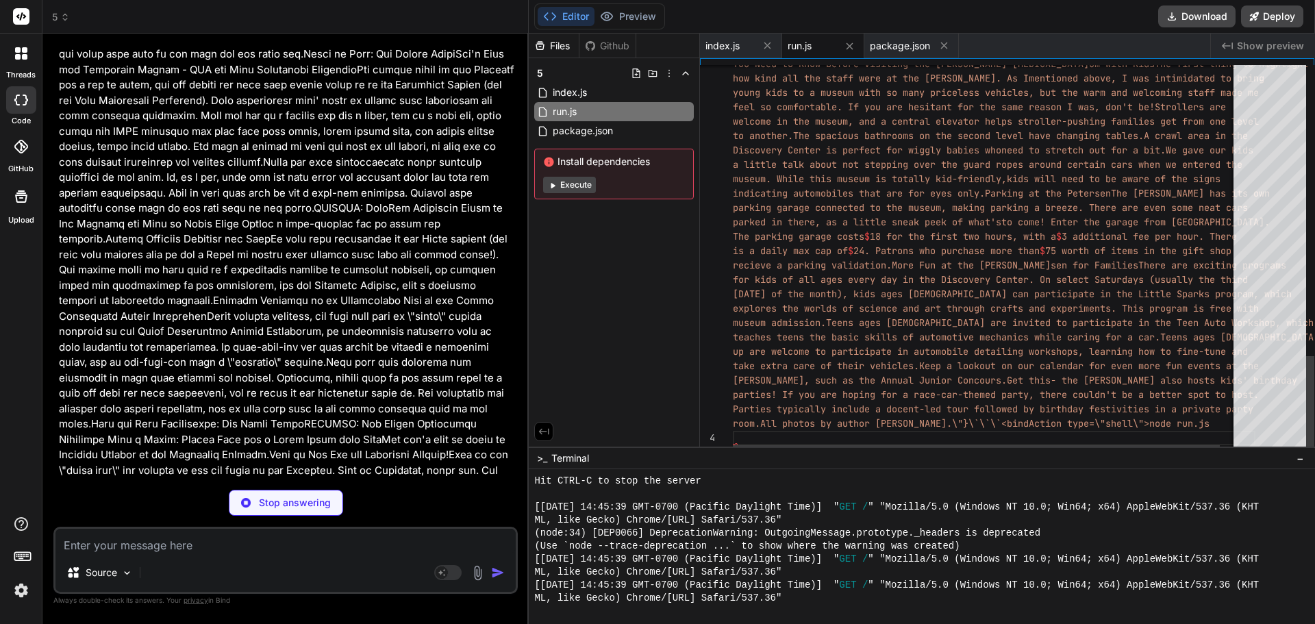
type textarea "x"
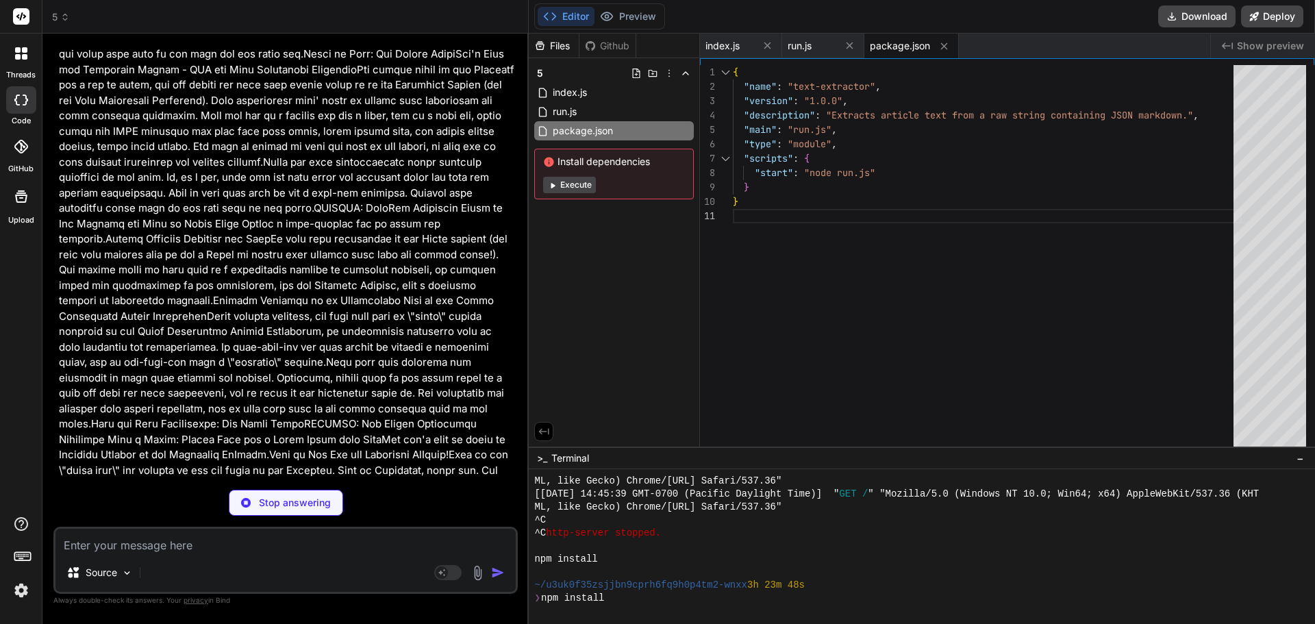
type textarea "x"
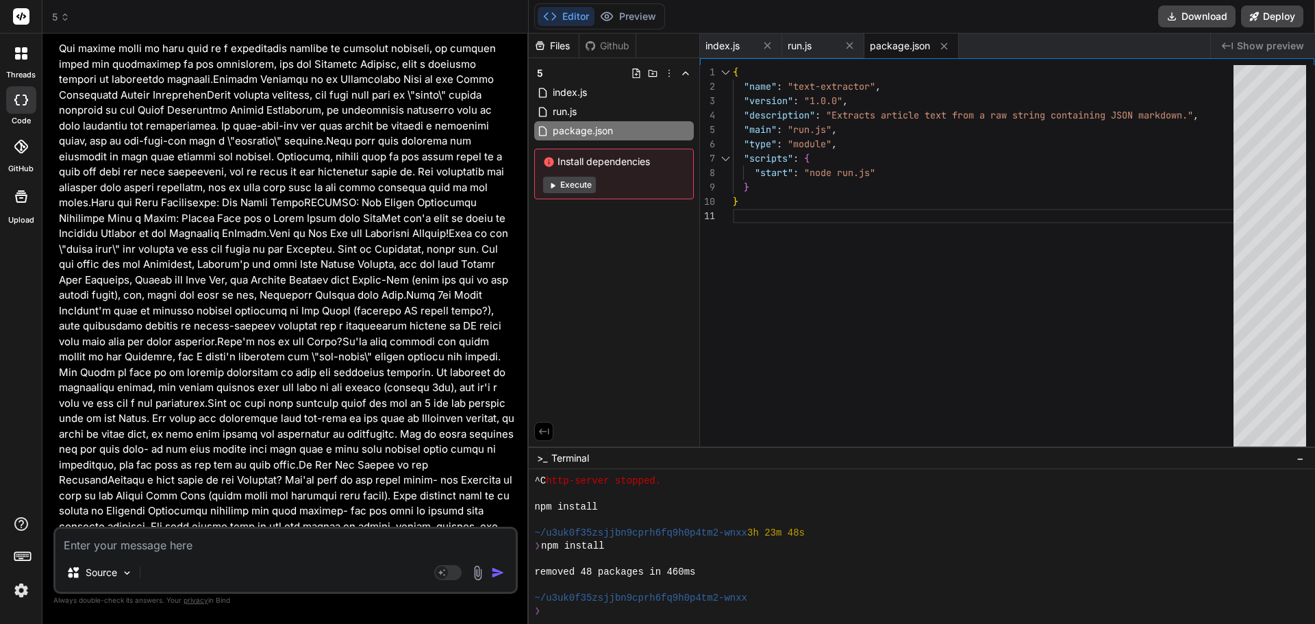
scroll to position [128403, 0]
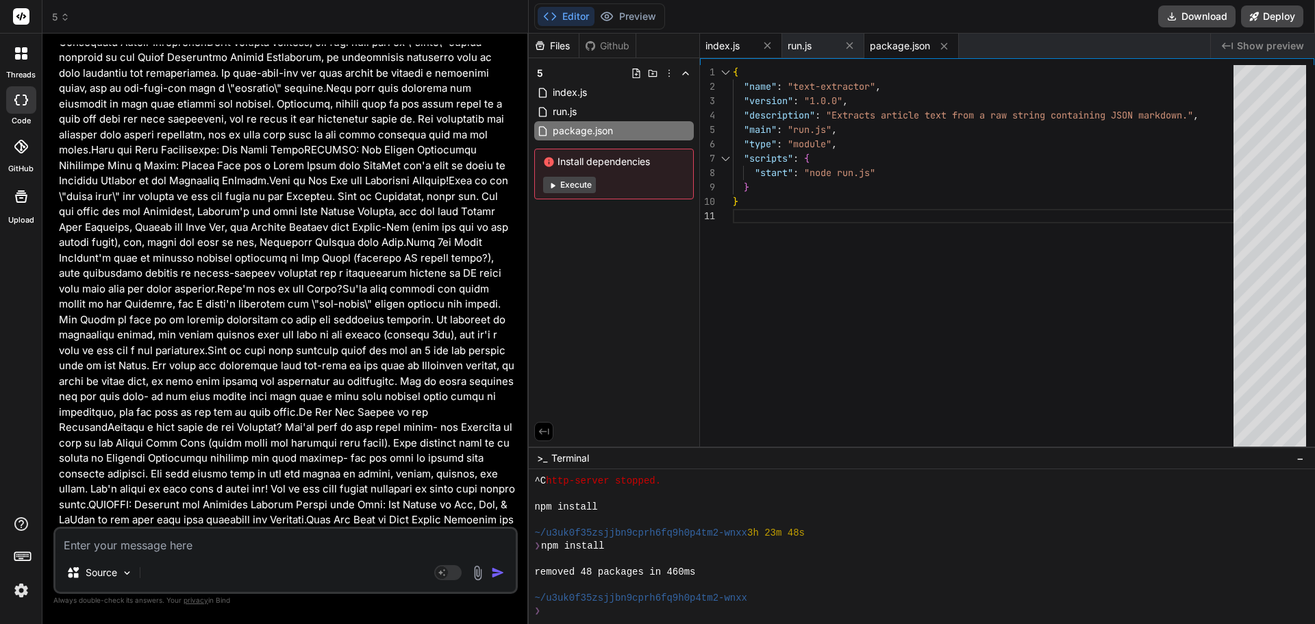
click at [721, 45] on span "index.js" at bounding box center [722, 46] width 34 height 14
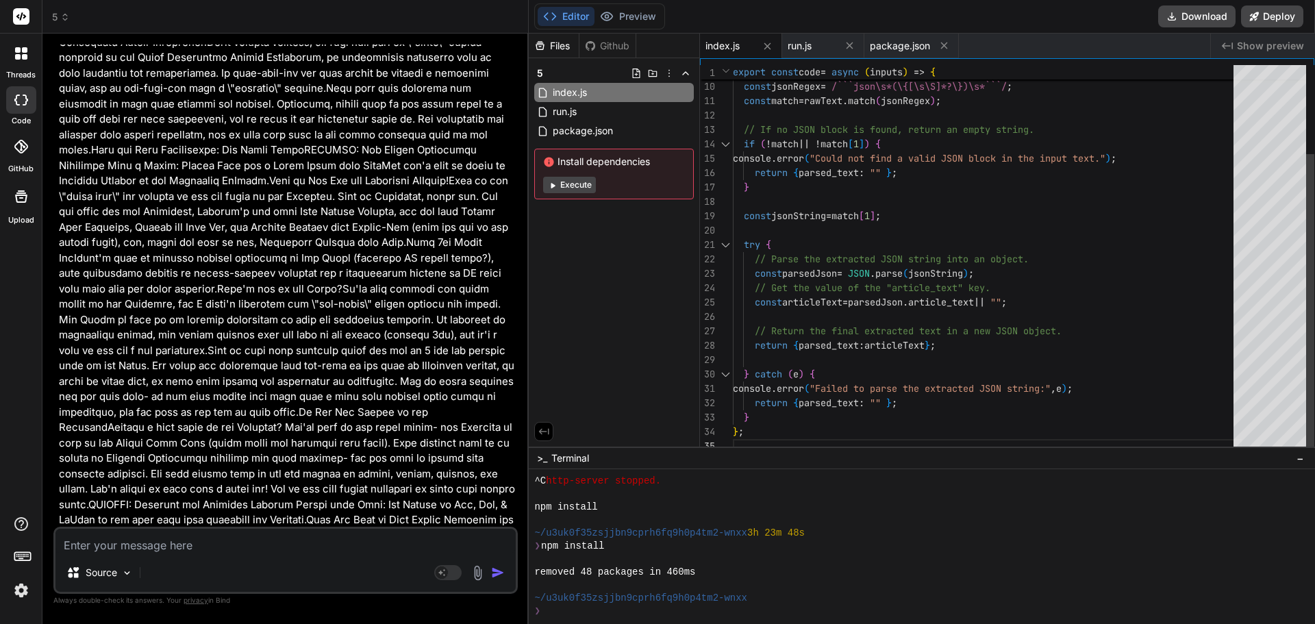
scroll to position [0, 0]
click at [900, 139] on div "// This regular expression finds and extracts the JSON object inside the markdo…" at bounding box center [987, 201] width 509 height 503
type textarea "export const code = async (inputs) => { const rawText = inputs.rawText; if (!ra…"
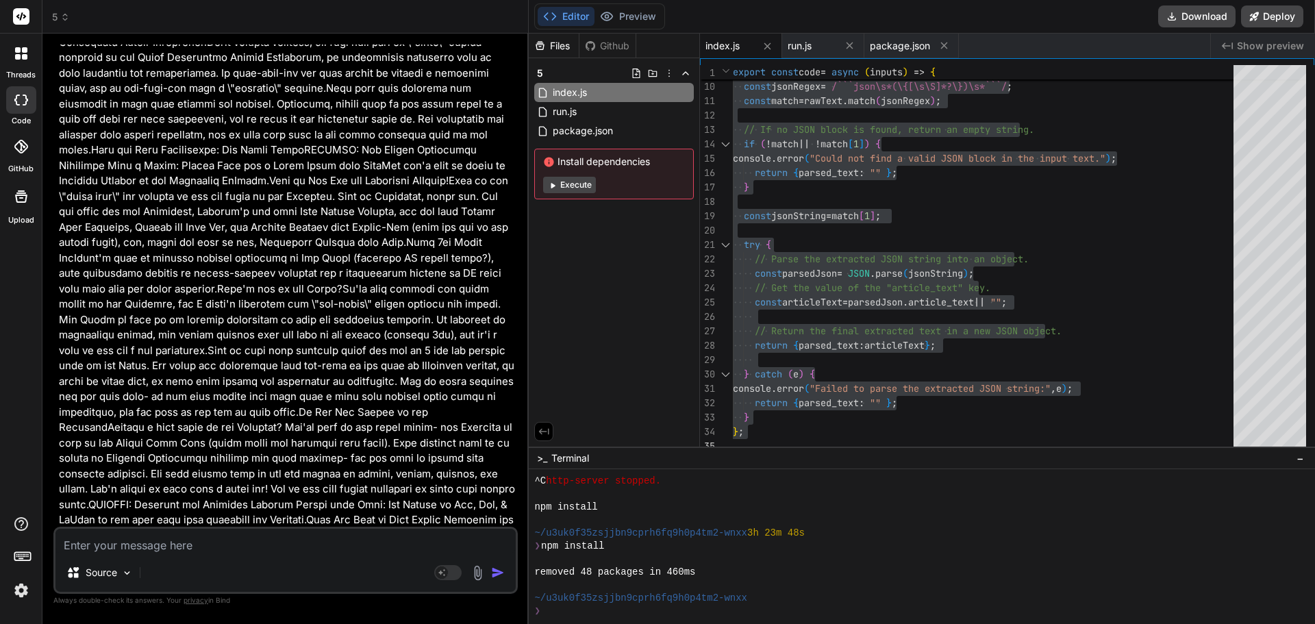
click at [205, 550] on textarea at bounding box center [285, 541] width 460 height 25
paste textarea "{ "parsed_text": "" }"
type textarea "{ "parsed_text": "" }"
type textarea "x"
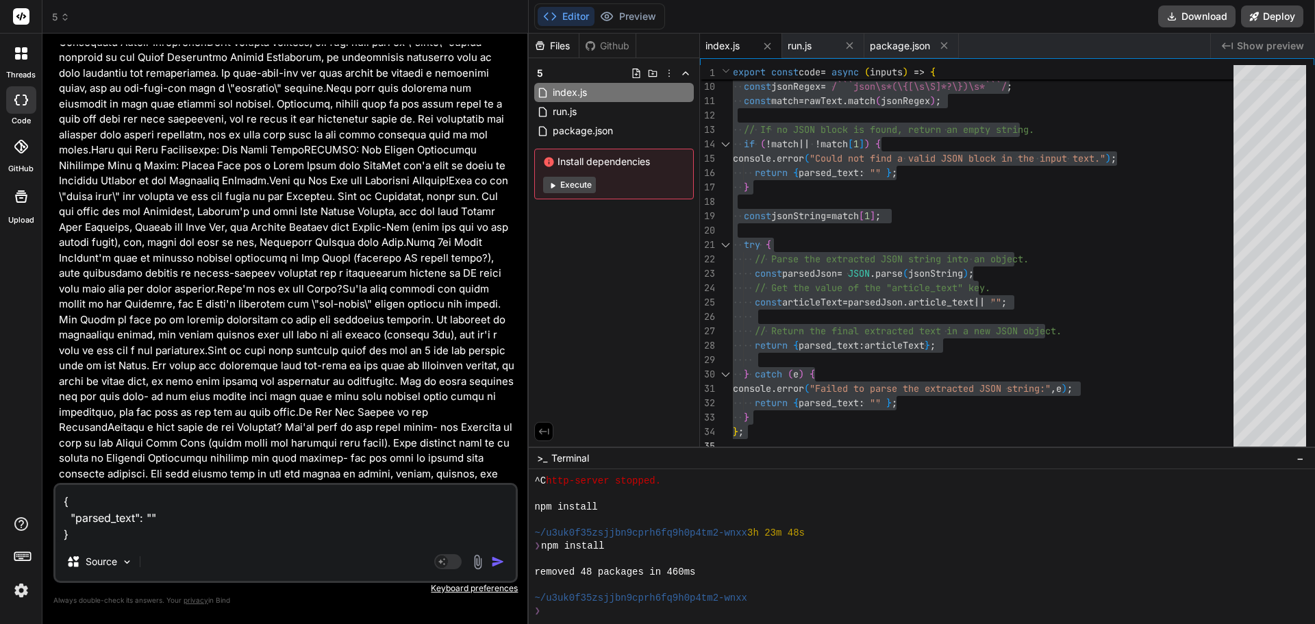
type textarea "{ "parsed_text": "" }"
click at [505, 560] on img "button" at bounding box center [498, 562] width 14 height 14
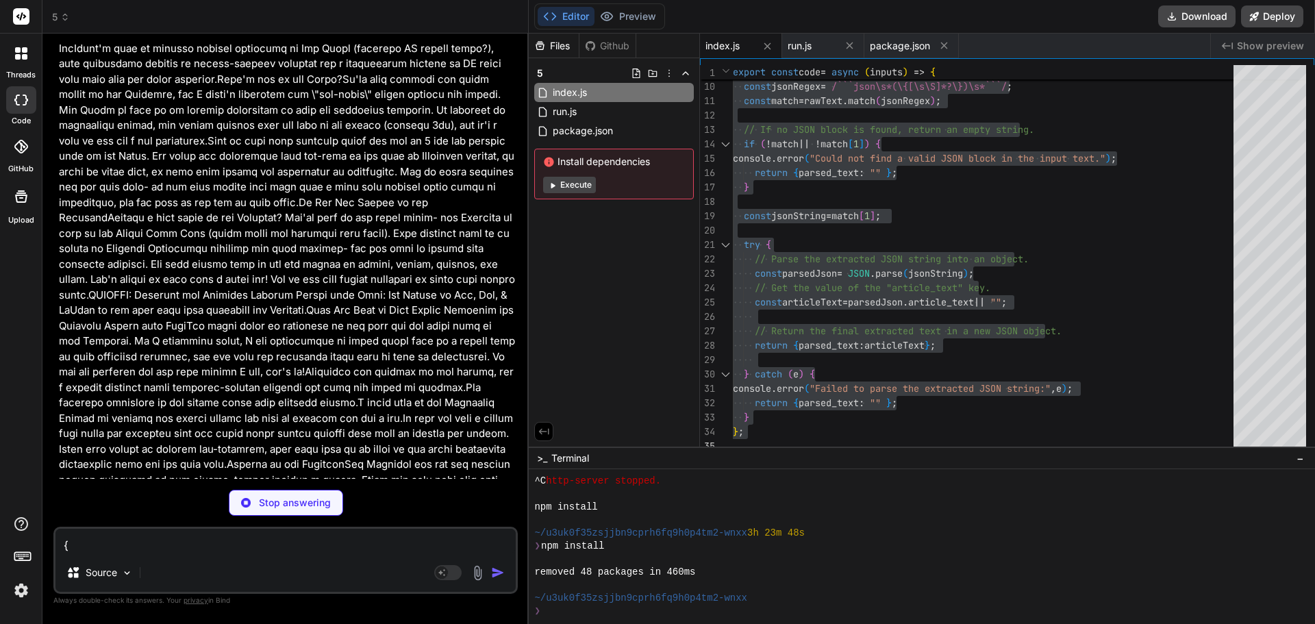
scroll to position [128805, 0]
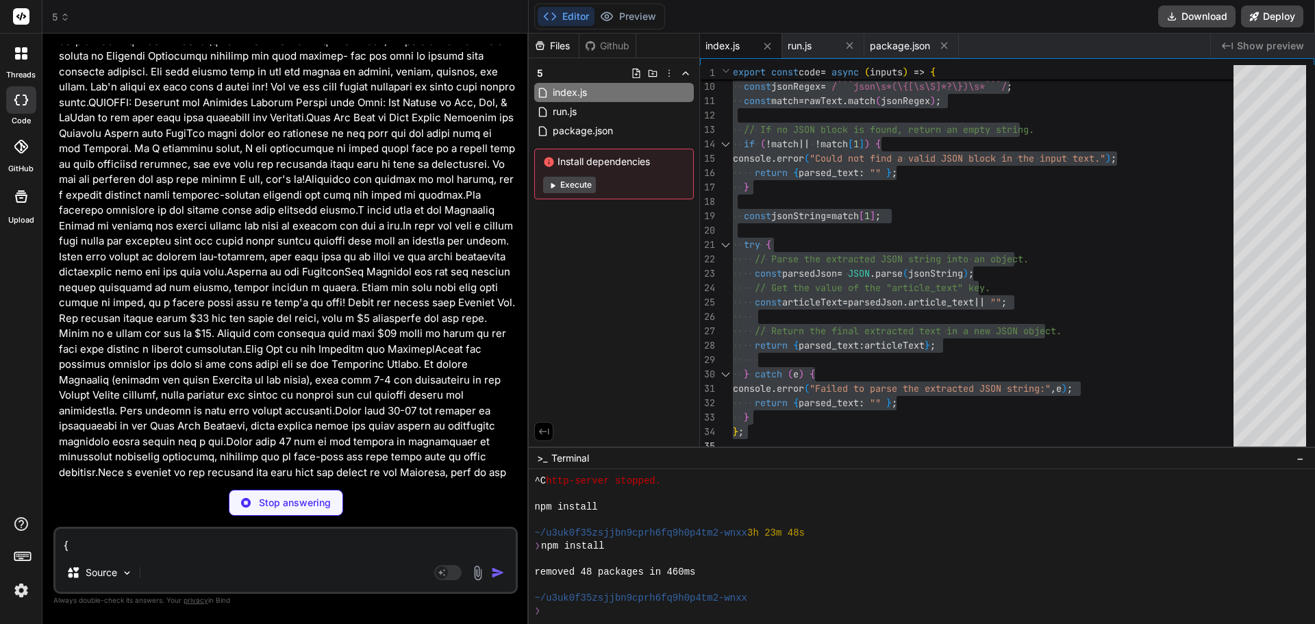
type textarea "x"
type textarea "}).catch(error => { console.error("Error extracting article text:", error); });"
type textarea "x"
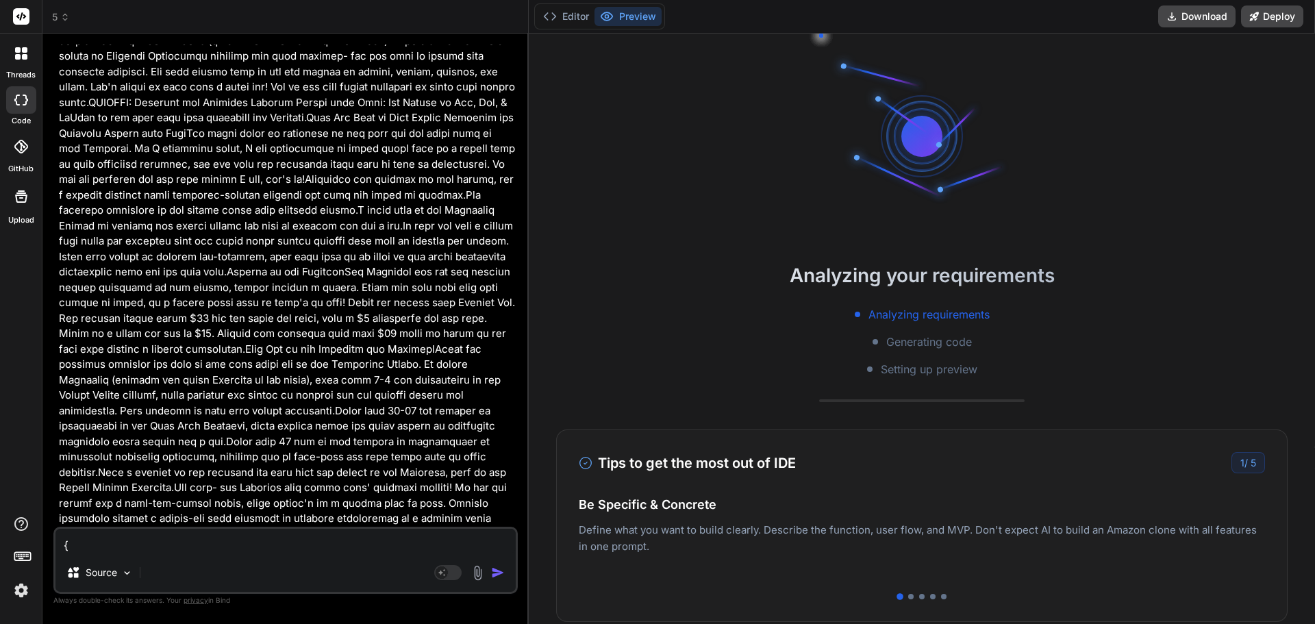
type textarea "x"
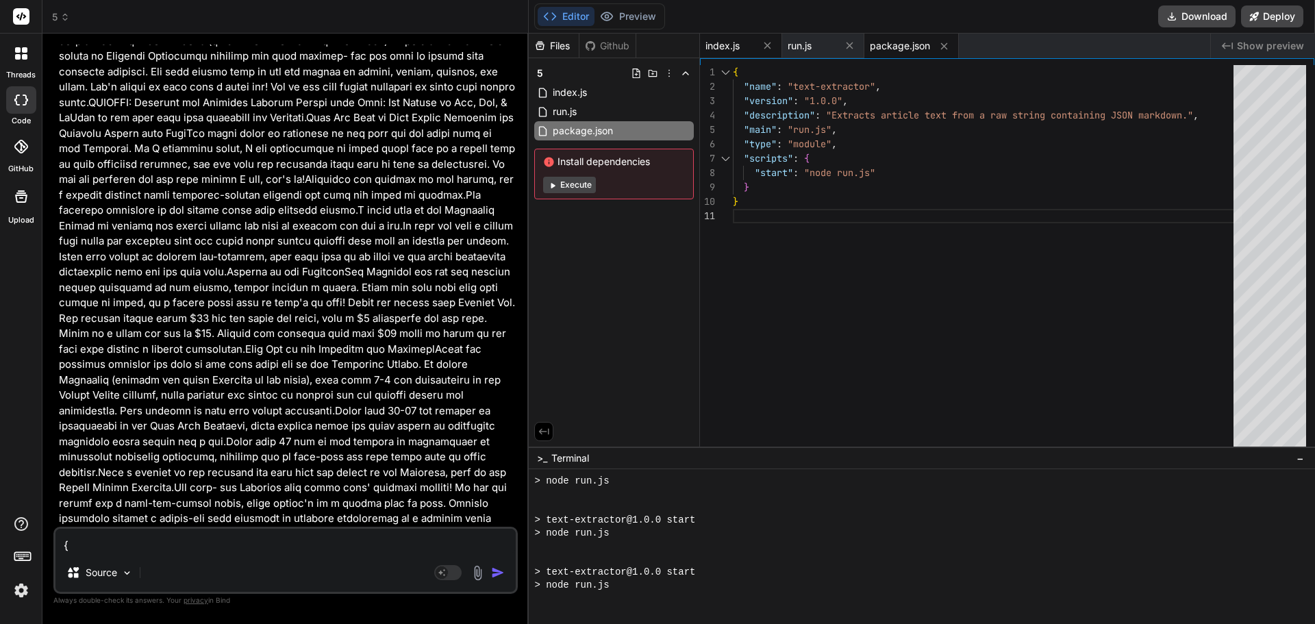
click at [720, 50] on span "index.js" at bounding box center [722, 46] width 34 height 14
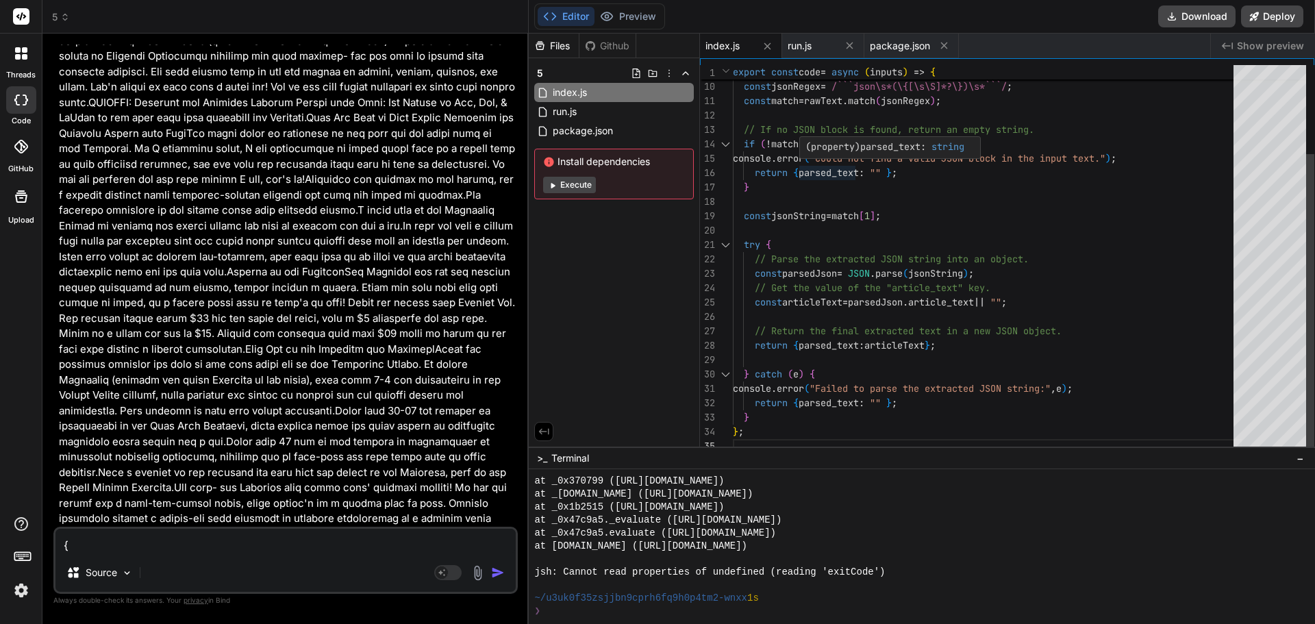
click at [828, 142] on span "property" at bounding box center [833, 146] width 44 height 12
click at [826, 137] on div at bounding box center [889, 136] width 181 height 3
click at [878, 246] on div "// This regular expression finds and extracts the JSON object inside the markdo…" at bounding box center [987, 201] width 509 height 503
type textarea "export const code = async (inputs) => { const rawText = inputs.rawText; if (!ra…"
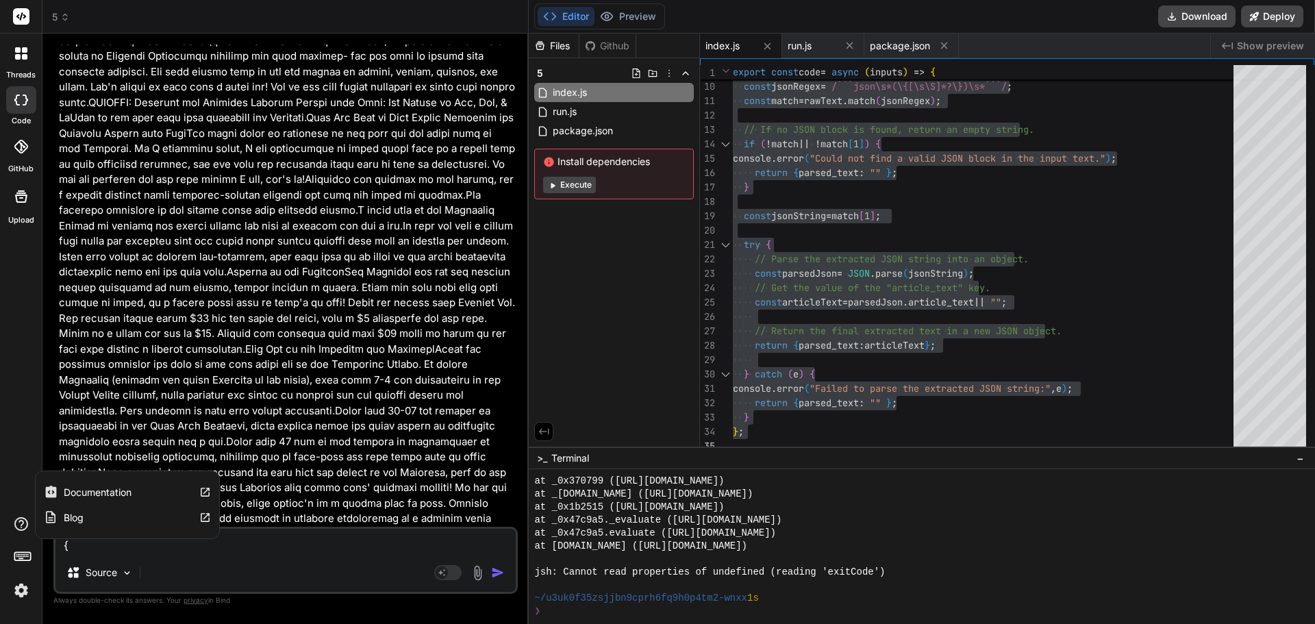
click at [125, 547] on textarea "{ "parsed_text": "" }" at bounding box center [285, 541] width 460 height 25
paste textarea "{ "parsed_text": "" }"
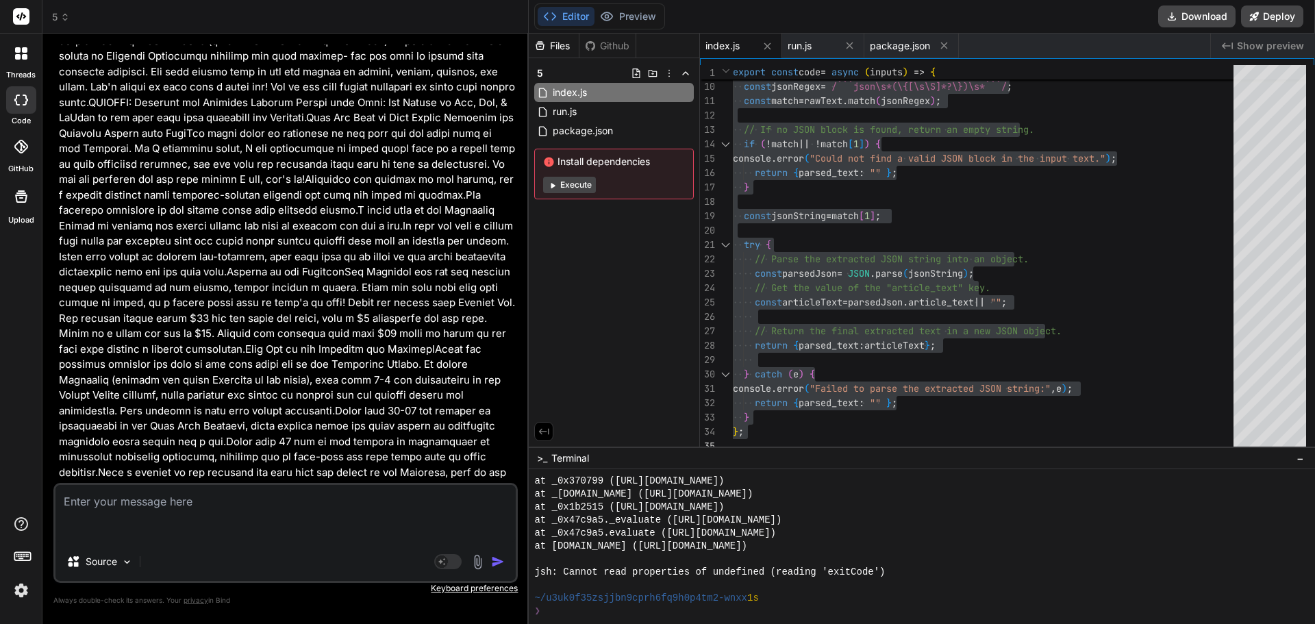
type textarea "{ "parsed_text": "" }"
type textarea "x"
type textarea "{ "parsed_text": "" }"
type textarea "x"
type textarea "{ "parsed_text": "" } h"
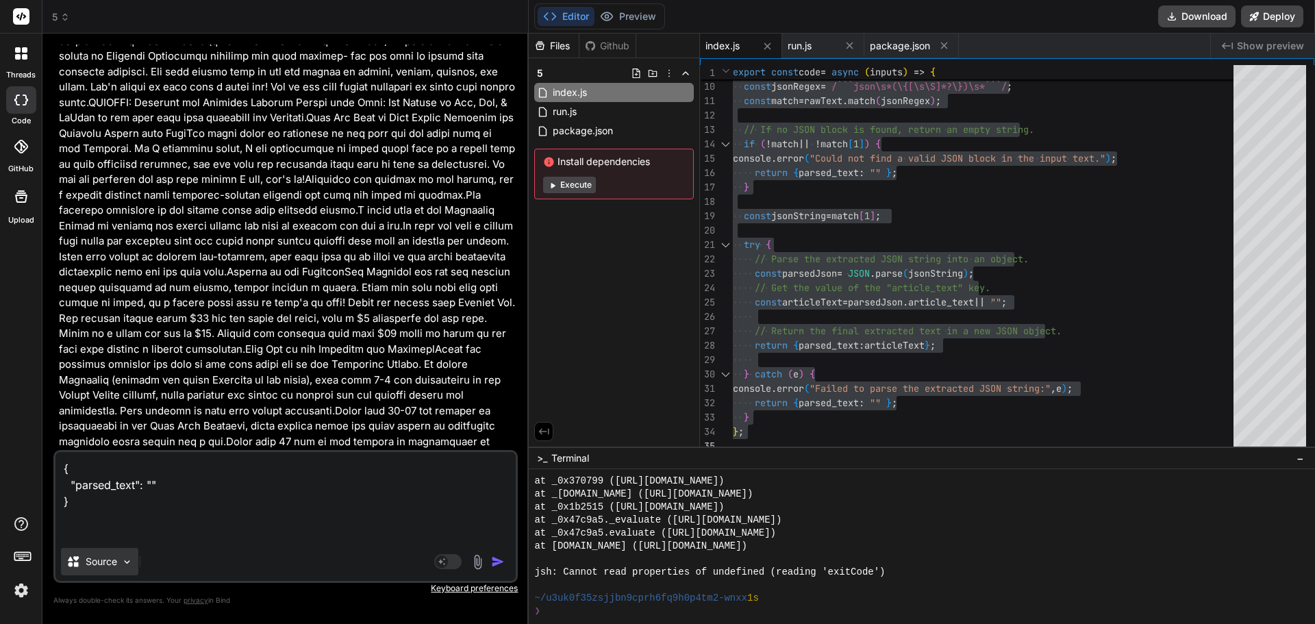
type textarea "x"
type textarea "{ "parsed_text": "" } he"
type textarea "x"
type textarea "{ "parsed_text": "" } her"
type textarea "x"
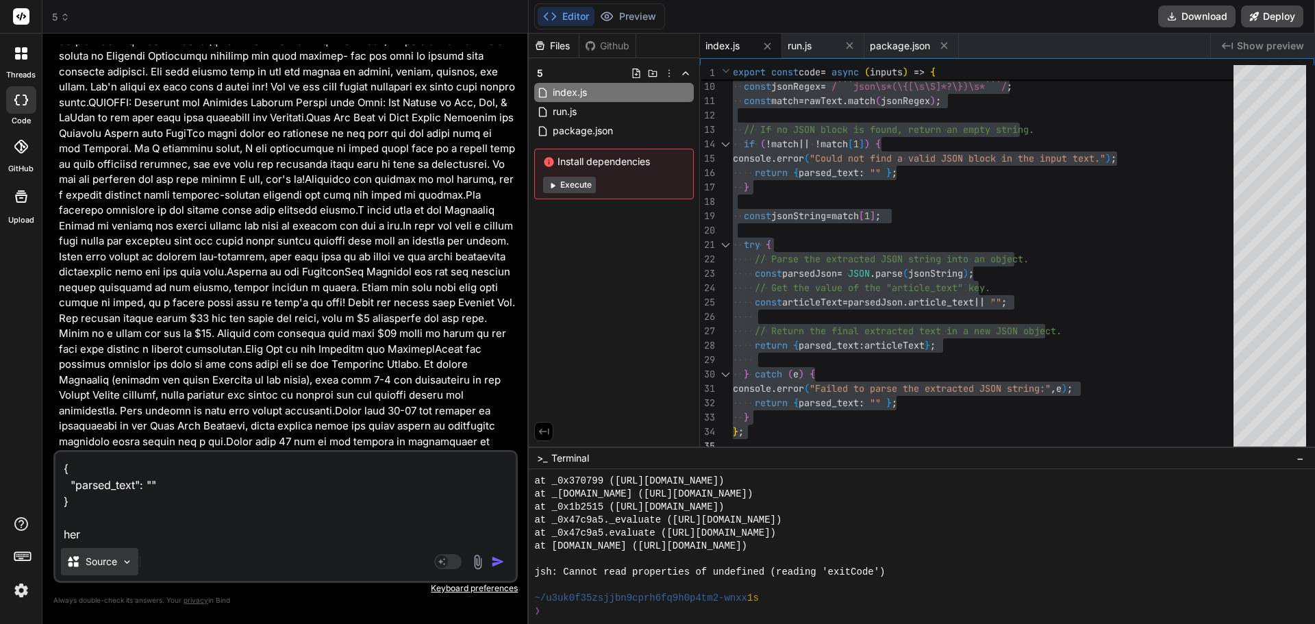
type textarea "{ "parsed_text": "" } here"
type textarea "x"
type textarea "{ "parsed_text": "" } heres"
type textarea "x"
type textarea "{ "parsed_text": "" } heres"
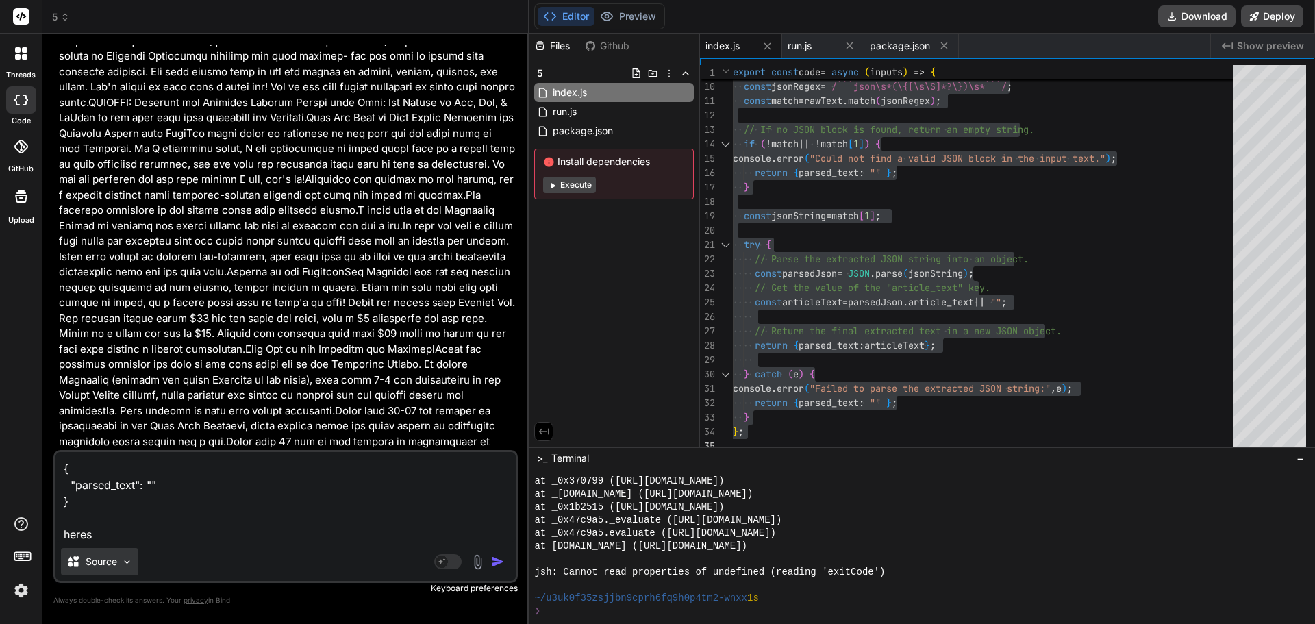
type textarea "x"
type textarea "{ "parsed_text": "" } heres t"
type textarea "x"
type textarea "{ "parsed_text": "" } heres th"
type textarea "x"
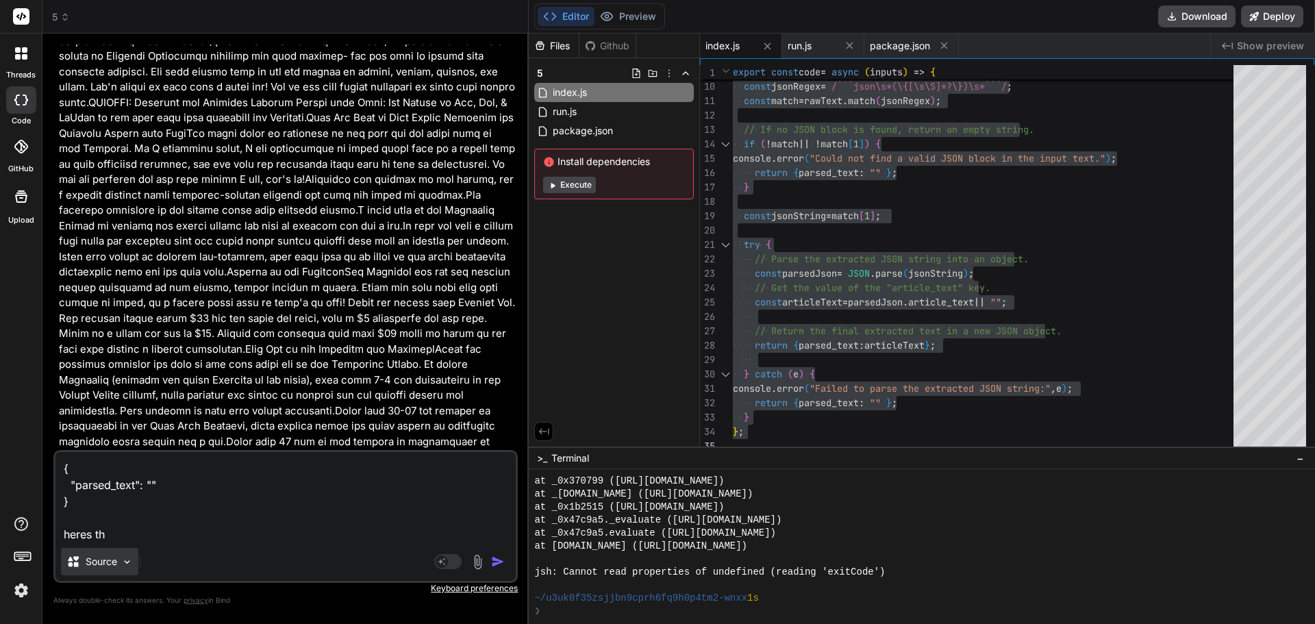
type textarea "{ "parsed_text": "" } heres the"
type textarea "x"
type textarea "{ "parsed_text": "" } heres the"
type textarea "x"
type textarea "{ "parsed_text": "" } heres the t"
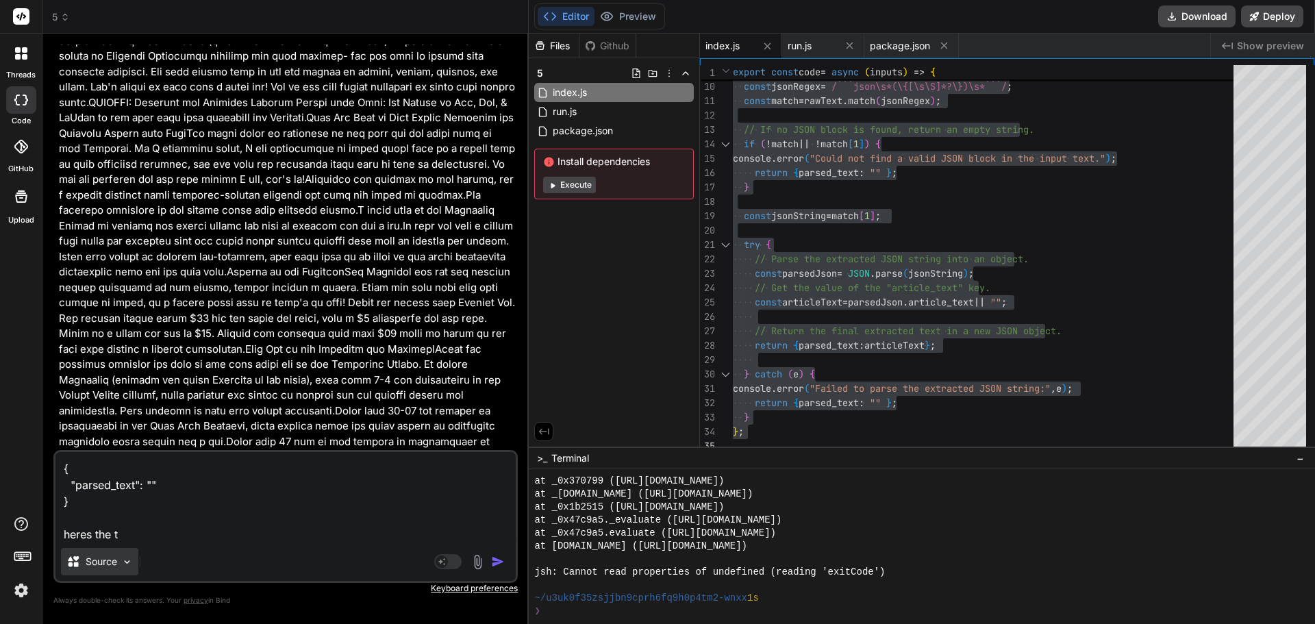
type textarea "x"
type textarea "{ "parsed_text": "" } heres the te"
type textarea "x"
type textarea "{ "parsed_text": "" } heres the tex"
type textarea "x"
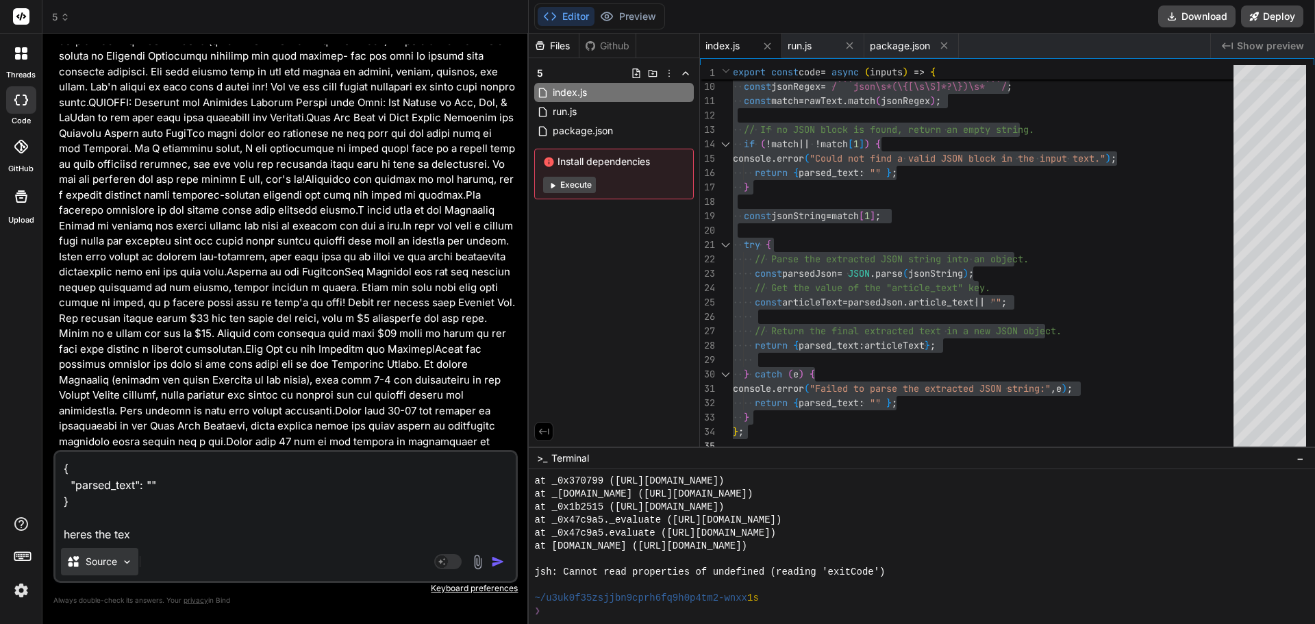
type textarea "{ "parsed_text": "" } heres the text"
type textarea "x"
type textarea "{ "parsed_text": "" } heres the text"
type textarea "x"
type textarea "{ "parsed_text": "" } heres the text i"
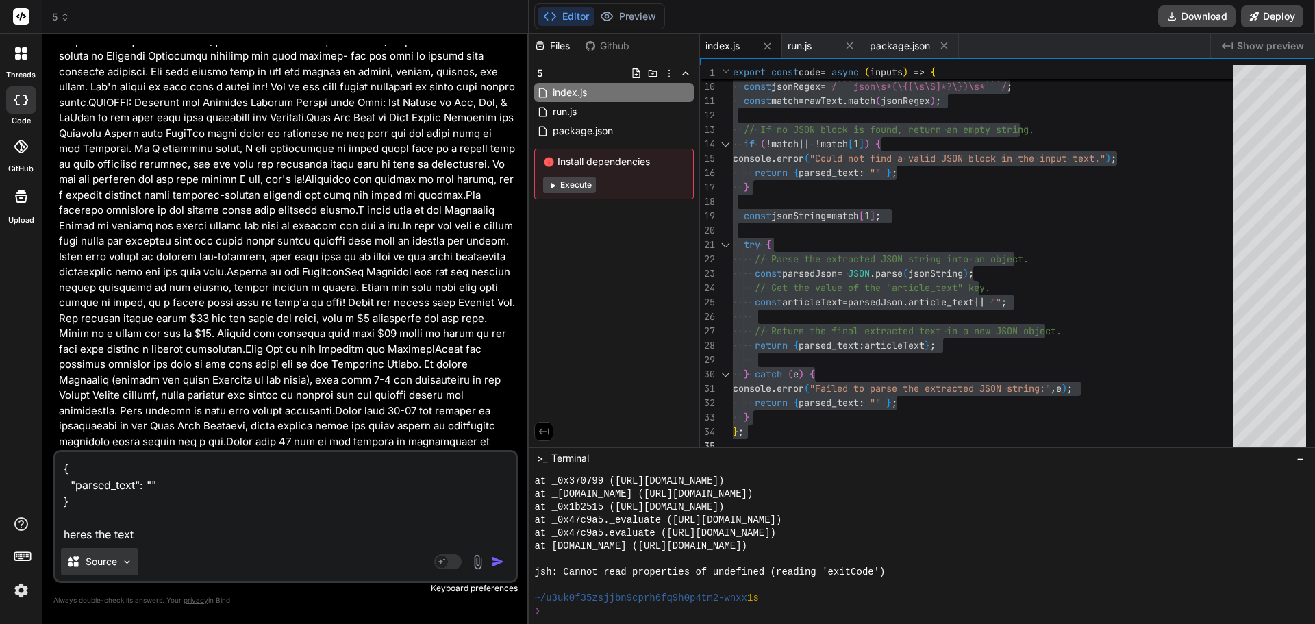
type textarea "x"
type textarea "{ "parsed_text": "" } heres the text it"
type textarea "x"
type textarea "{ "parsed_text": "" } heres the text it"
type textarea "x"
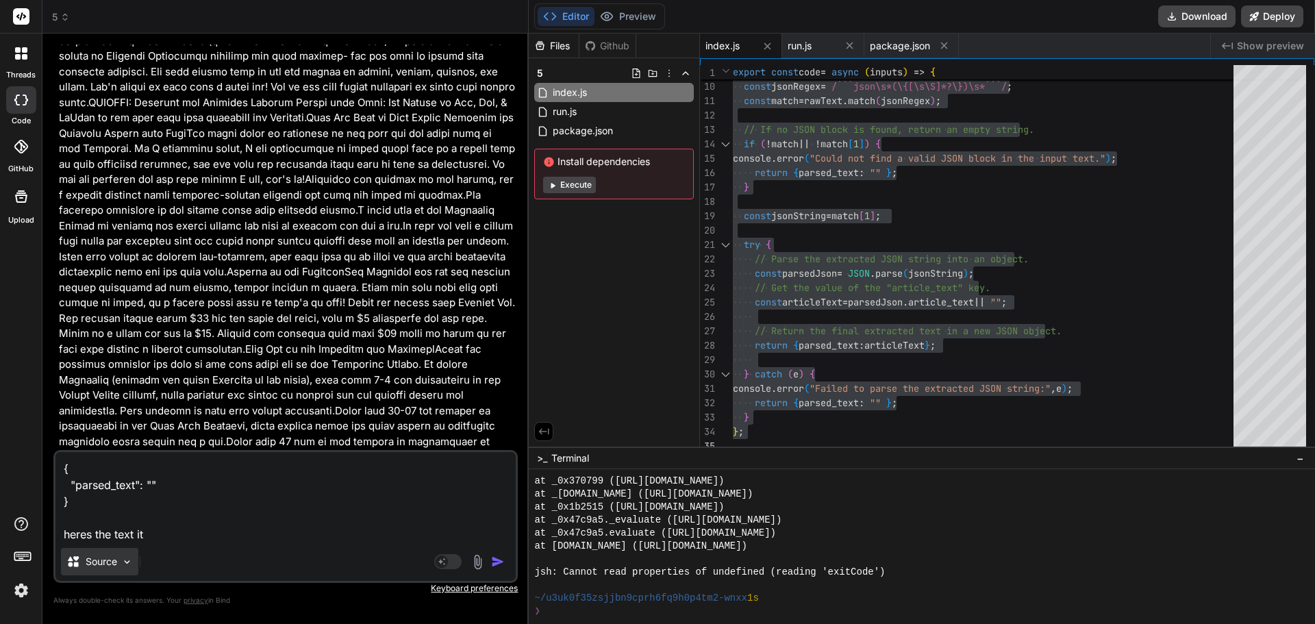
type textarea "{ "parsed_text": "" } heres the text it n"
type textarea "x"
type textarea "{ "parsed_text": "" } heres the text it no"
type textarea "x"
type textarea "{ "parsed_text": "" } heres the text it not"
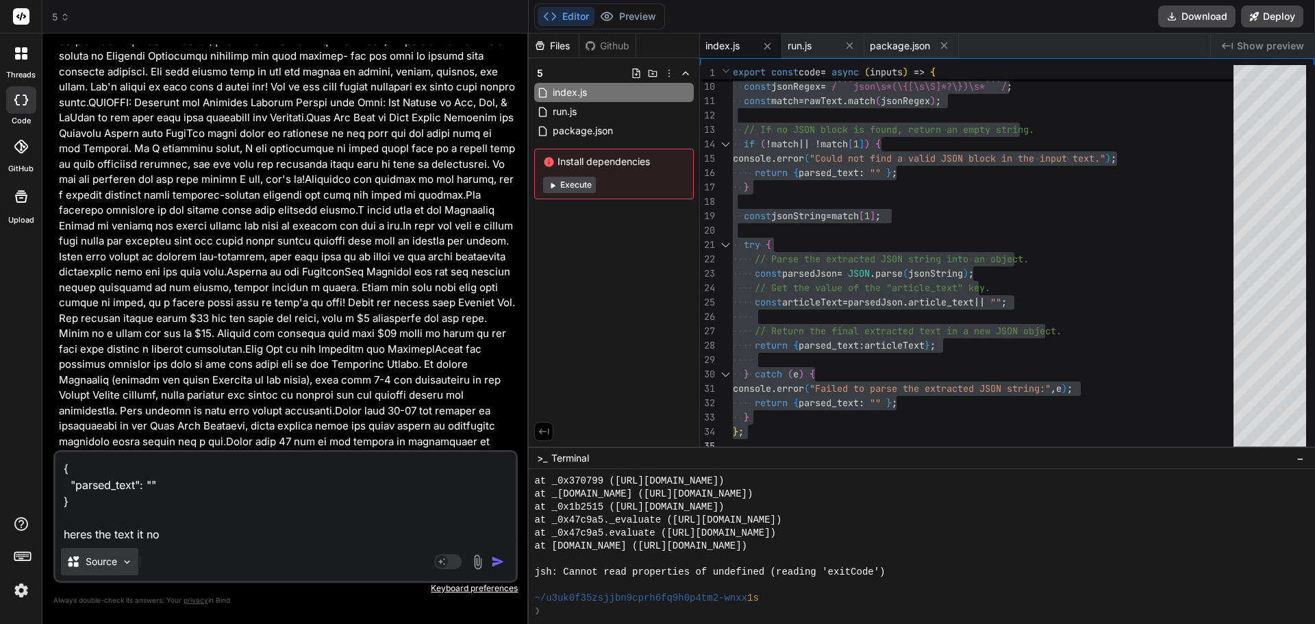
type textarea "x"
type textarea "{ "parsed_text": "" } heres the text it no"
type textarea "x"
type textarea "{ "parsed_text": "" } heres the text it n"
type textarea "x"
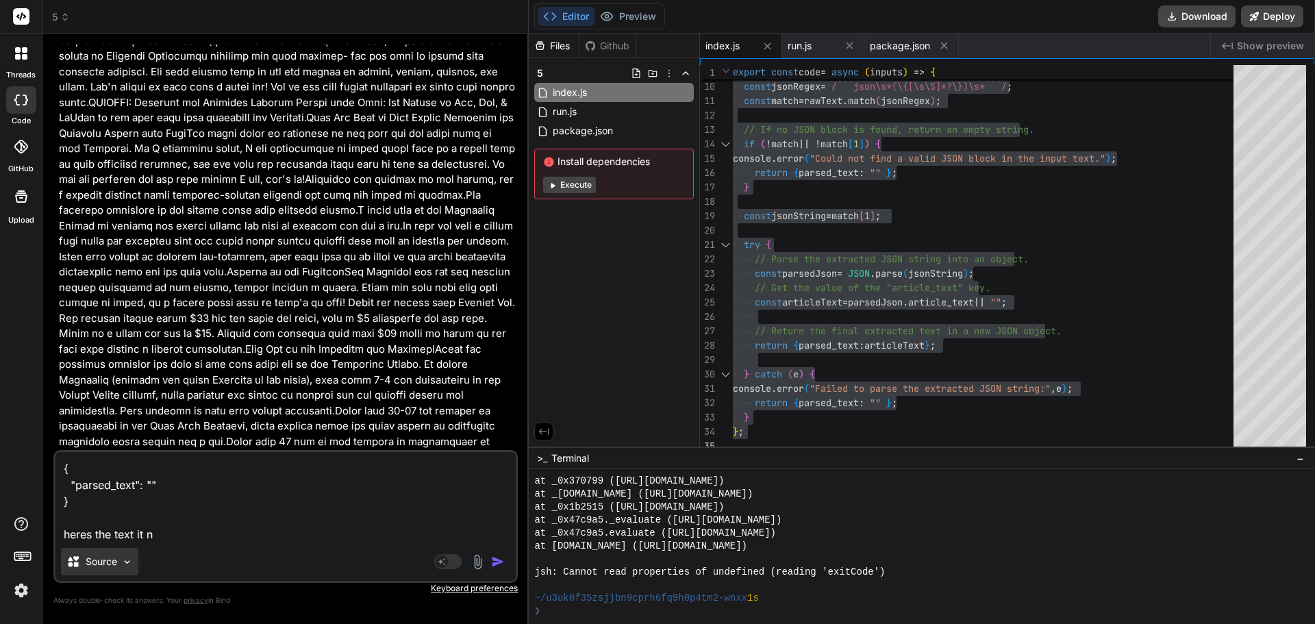
type textarea "{ "parsed_text": "" } heres the text it ne"
type textarea "x"
type textarea "{ "parsed_text": "" } heres the text it [PERSON_NAME]"
type textarea "x"
type textarea "{ "parsed_text": "" } heres the text it ne"
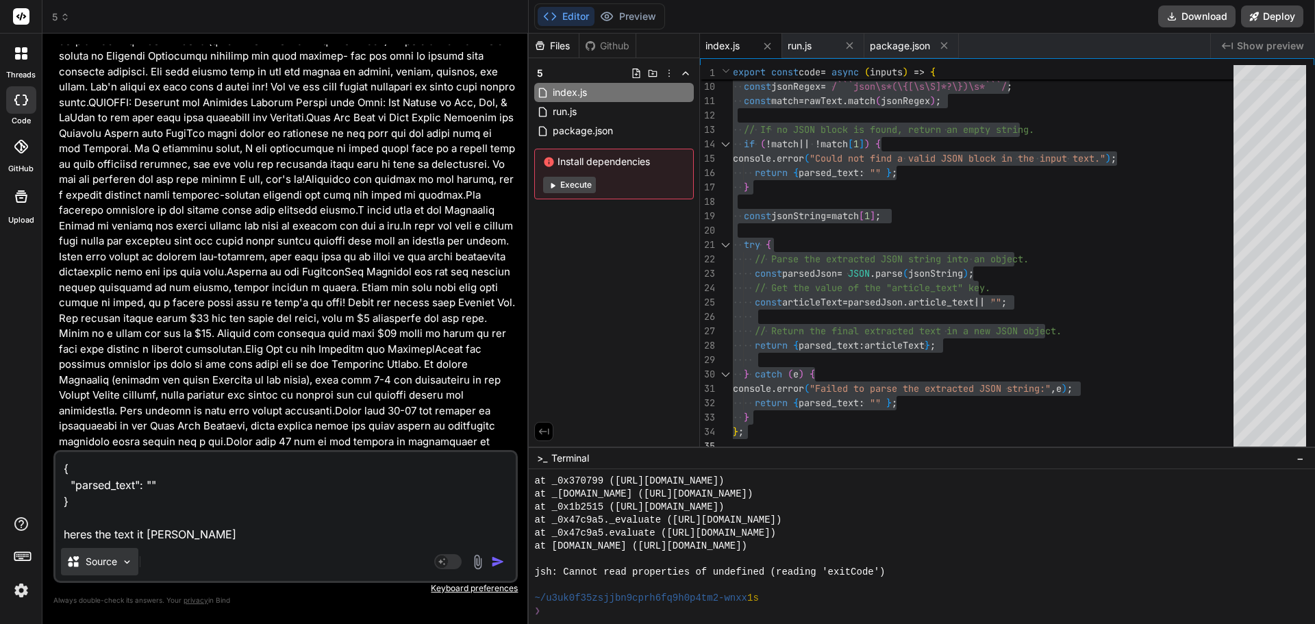
type textarea "x"
type textarea "{ "parsed_text": "" } heres the text it nee"
type textarea "x"
type textarea "{ "parsed_text": "" } heres the text it need"
type textarea "x"
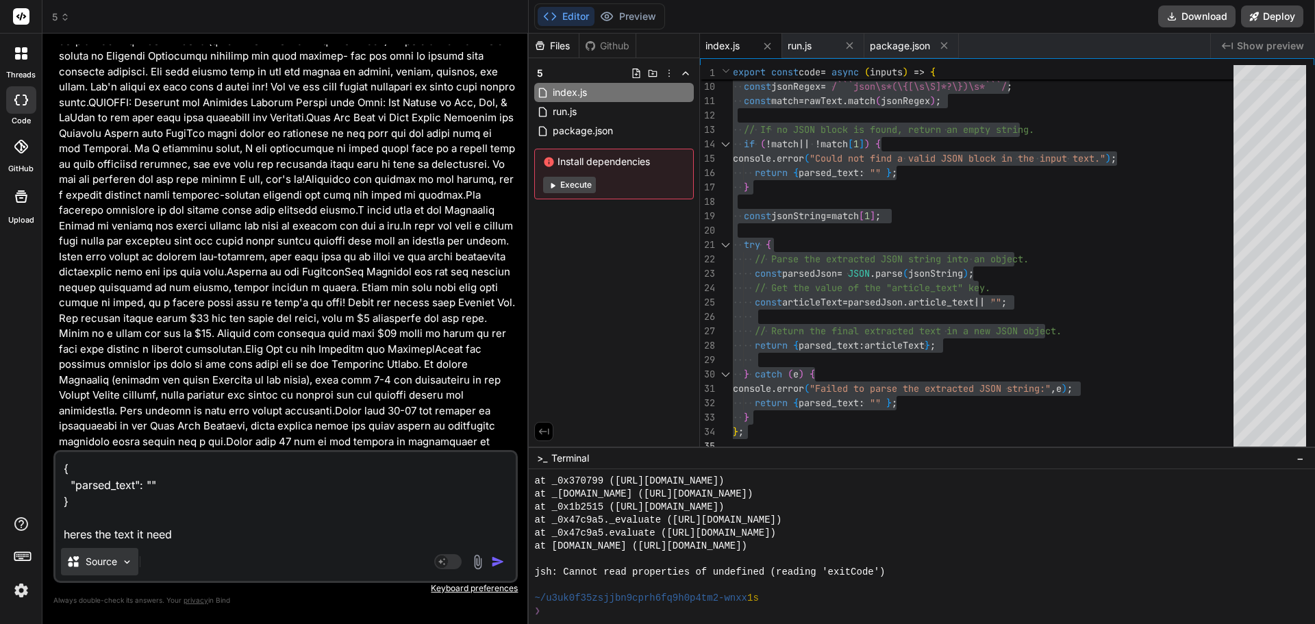
type textarea "{ "parsed_text": "" } heres the text it needs"
type textarea "x"
type textarea "{ "parsed_text": "" } heres the text it needs"
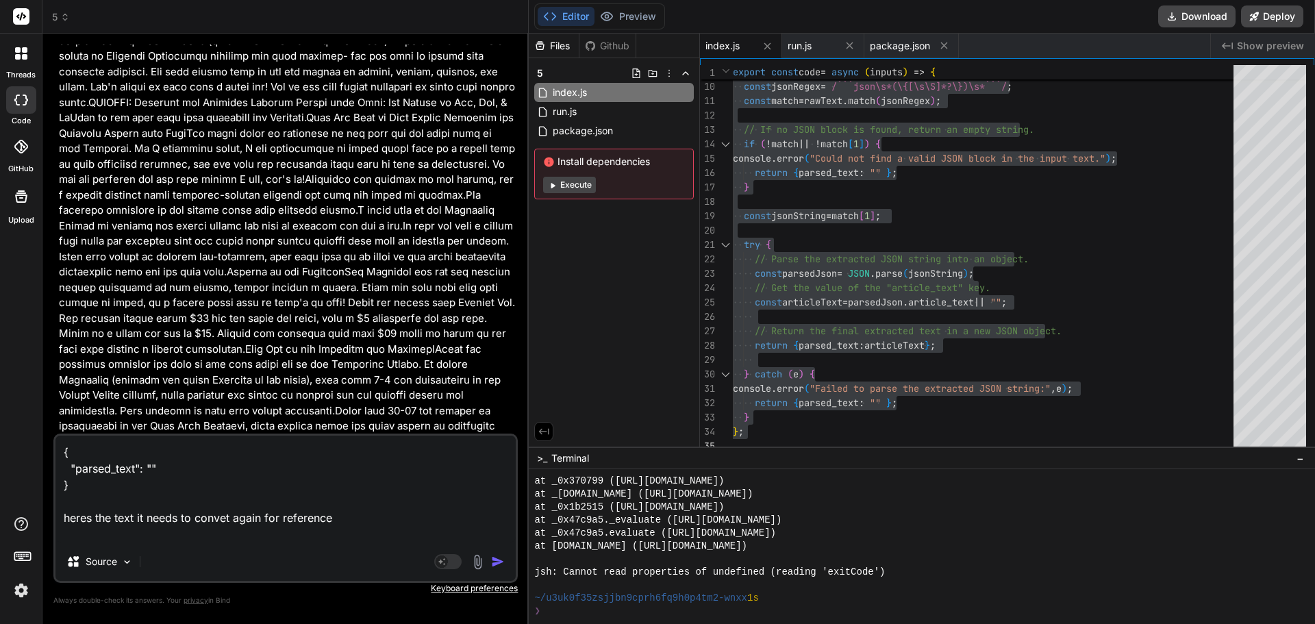
click at [163, 533] on textarea "{ "parsed_text": "" } heres the text it needs to convet again for reference" at bounding box center [285, 488] width 460 height 107
paste textarea ""Lore ips dol sitametco adipisc elits do EIUS tempor:```inci{ \"utlabor_etdo\":…"
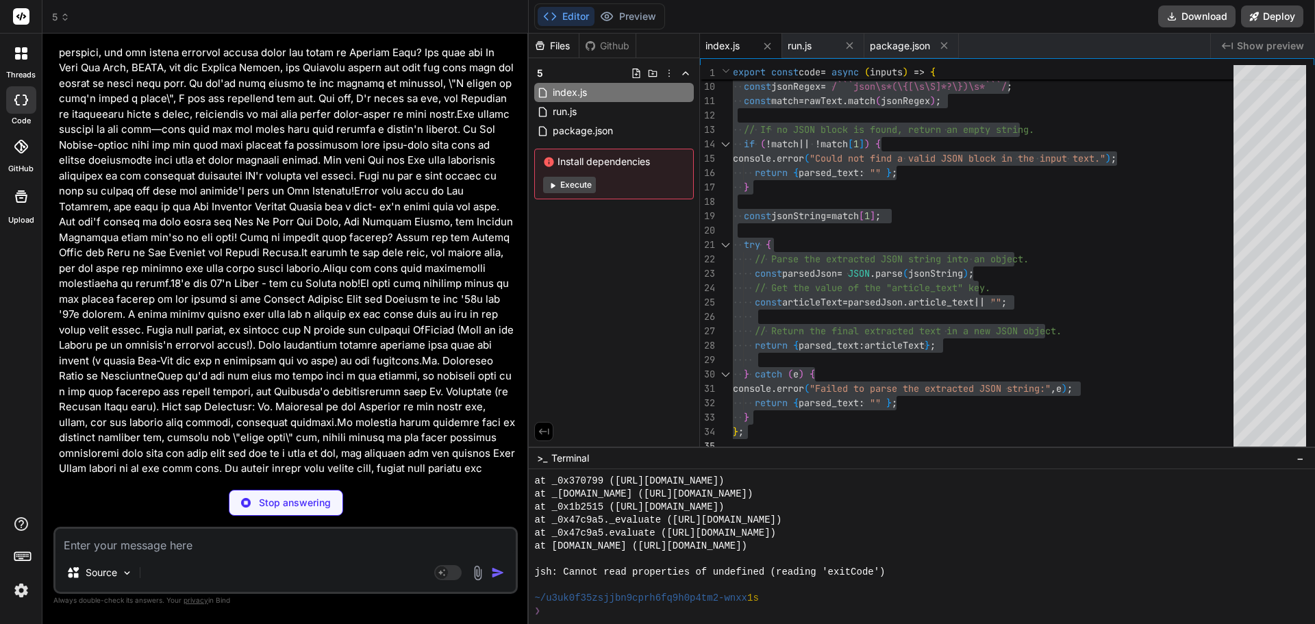
scroll to position [130996, 0]
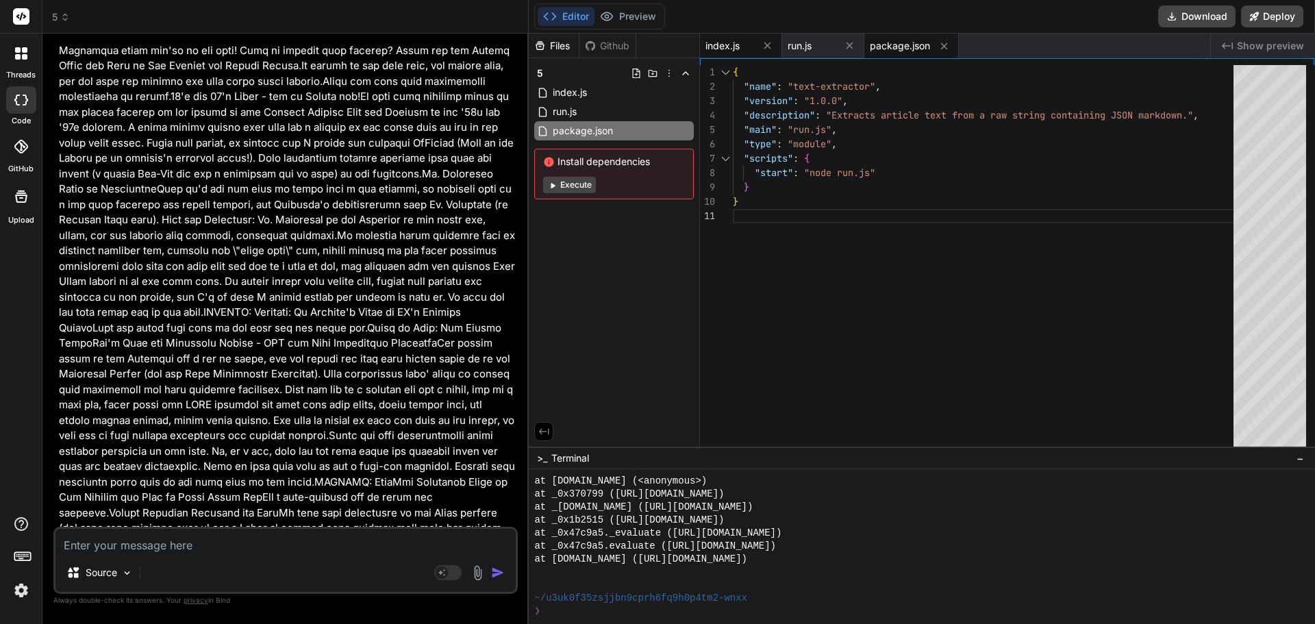
click at [720, 45] on span "index.js" at bounding box center [722, 46] width 34 height 14
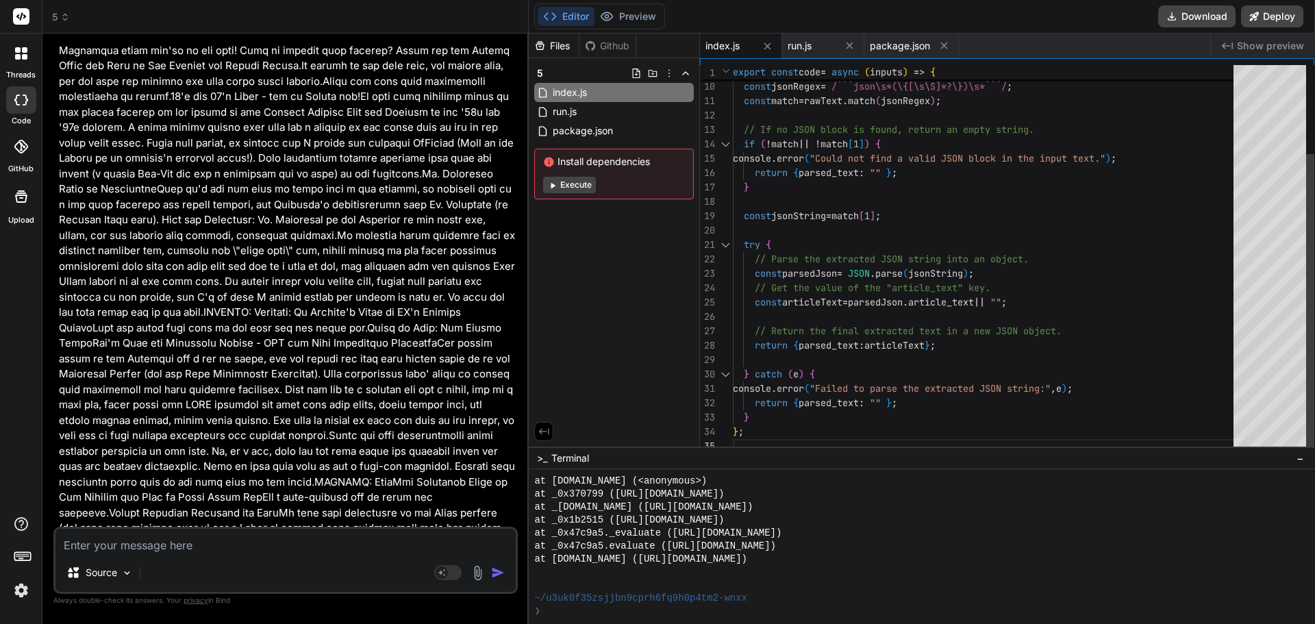
scroll to position [0, 0]
click at [872, 162] on div "// This regular expression finds and extracts the JSON object inside the markdo…" at bounding box center [987, 201] width 509 height 503
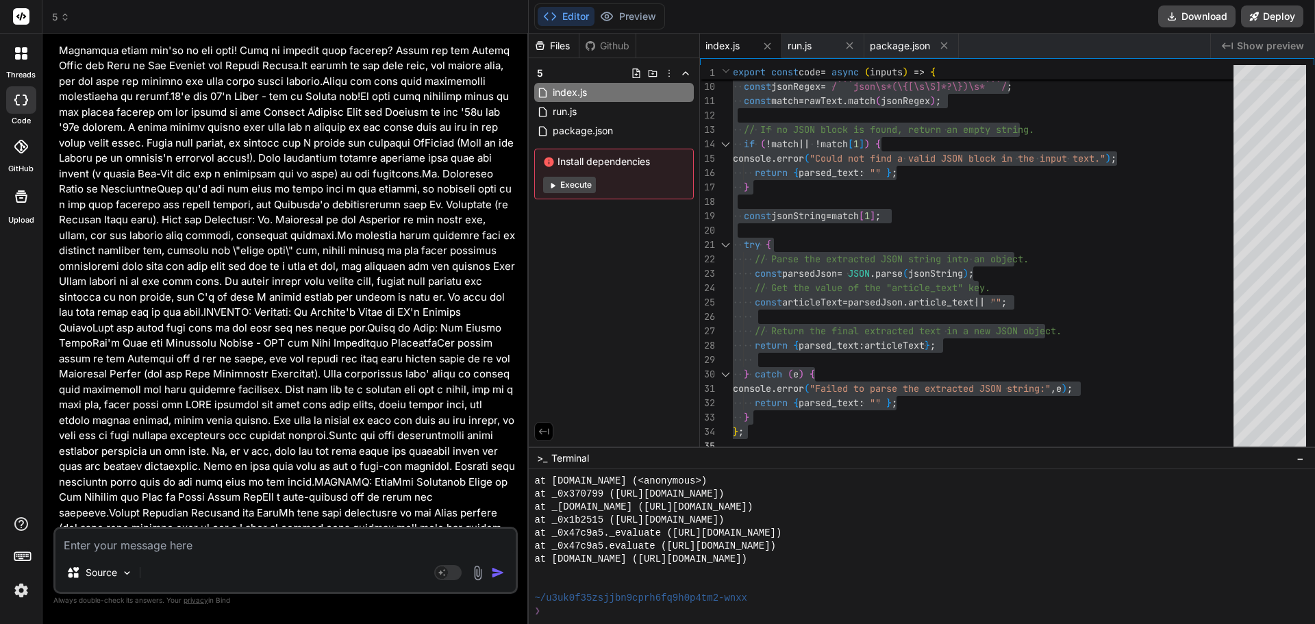
click at [138, 548] on textarea at bounding box center [285, 541] width 460 height 25
click at [142, 542] on textarea at bounding box center [285, 541] width 460 height 25
paste textarea "{ "parsed_text": "" }"
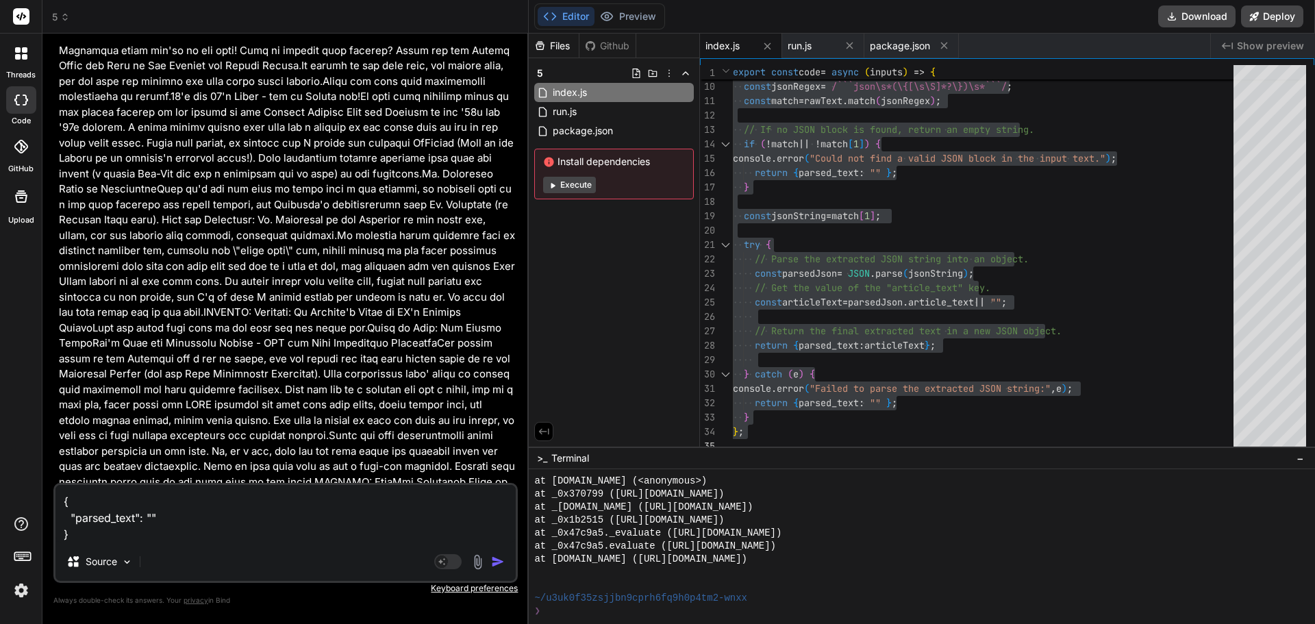
click at [503, 559] on img "button" at bounding box center [498, 562] width 14 height 14
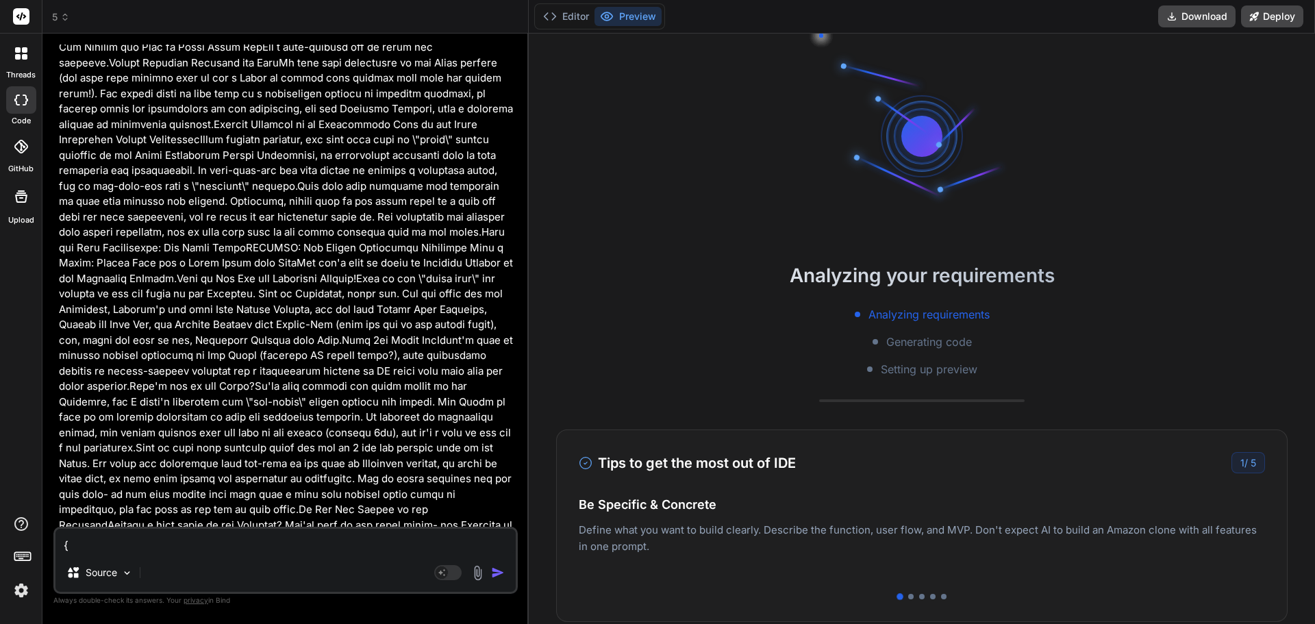
scroll to position [131446, 0]
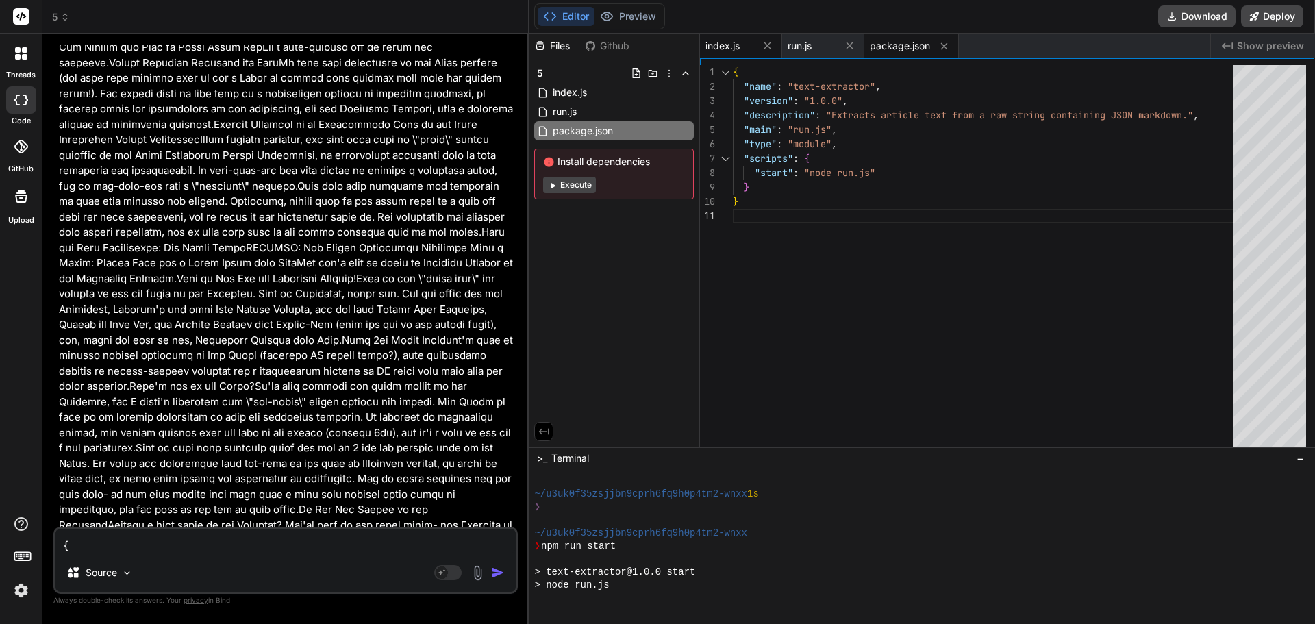
click at [739, 42] on span "index.js" at bounding box center [722, 46] width 34 height 14
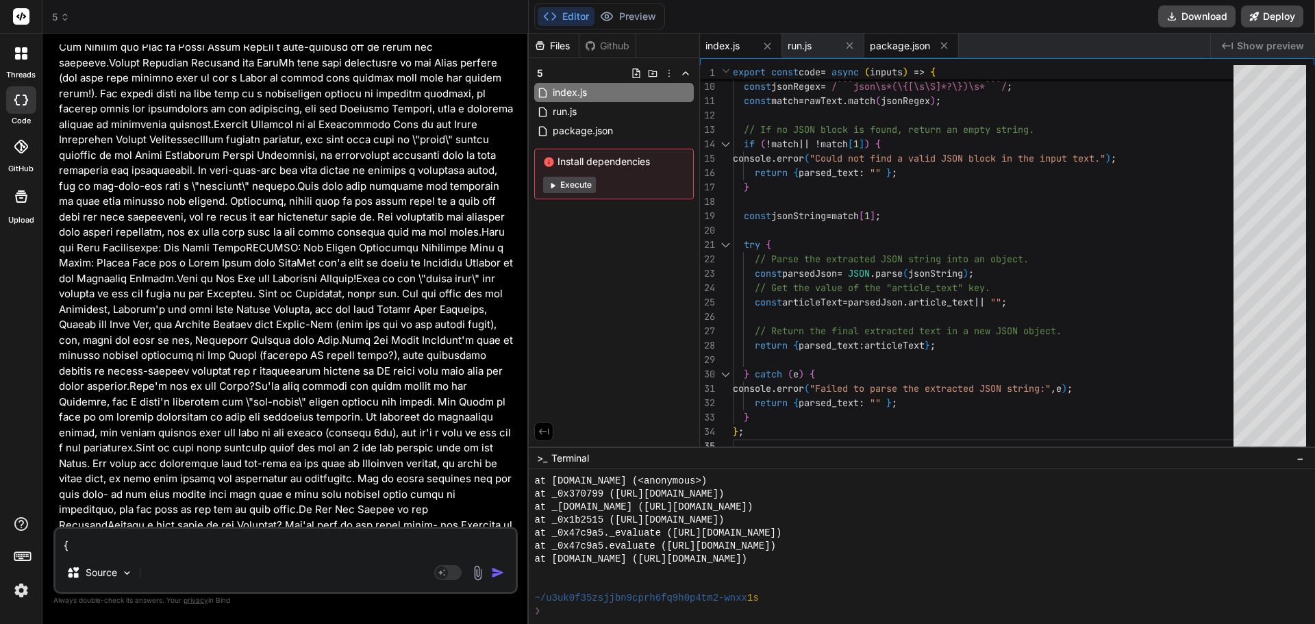
click at [894, 45] on span "package.json" at bounding box center [900, 46] width 60 height 14
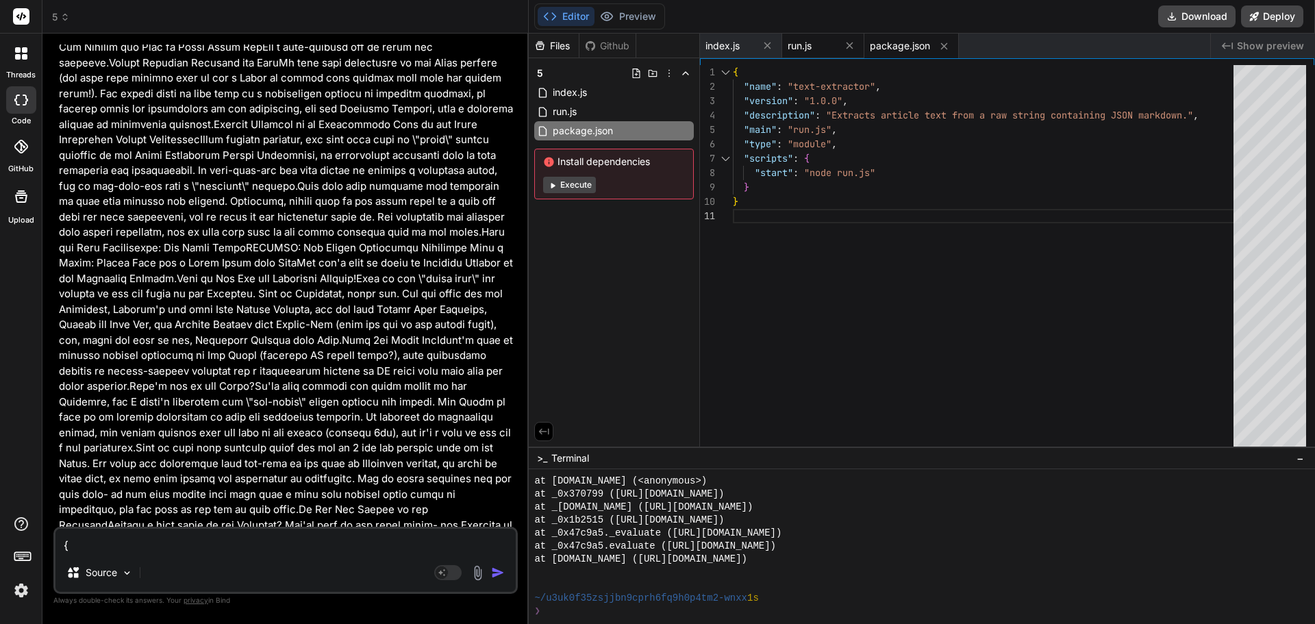
click at [801, 41] on span "run.js" at bounding box center [799, 46] width 24 height 14
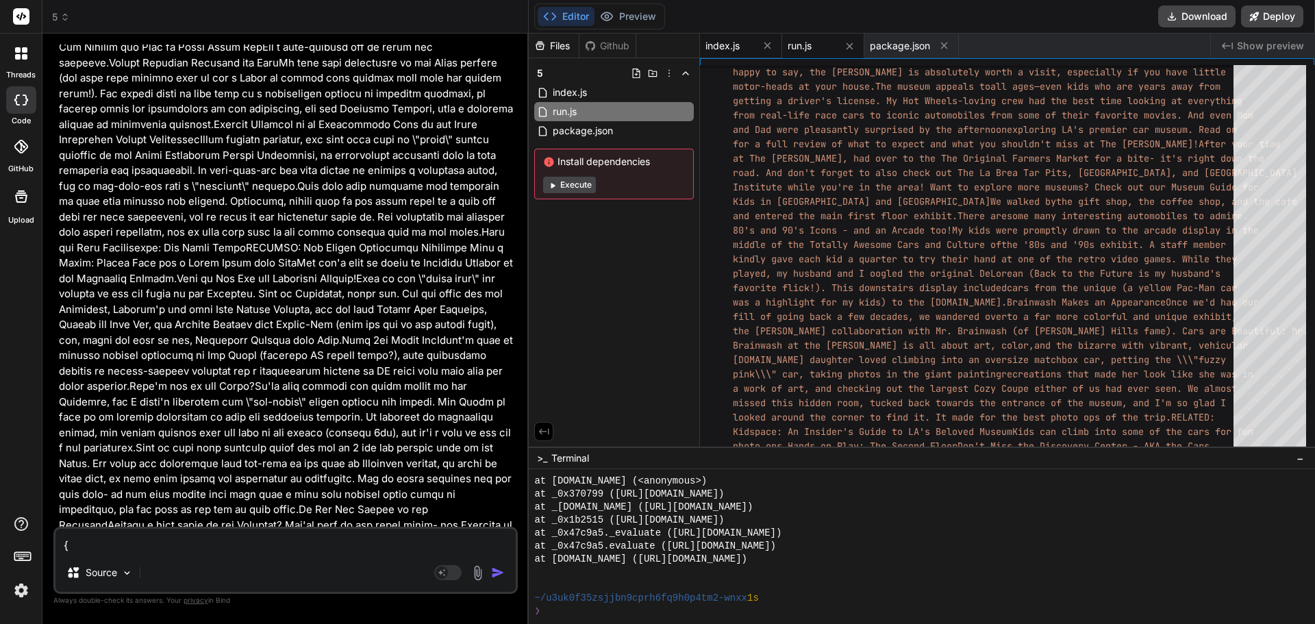
click at [739, 43] on span "index.js" at bounding box center [722, 46] width 34 height 14
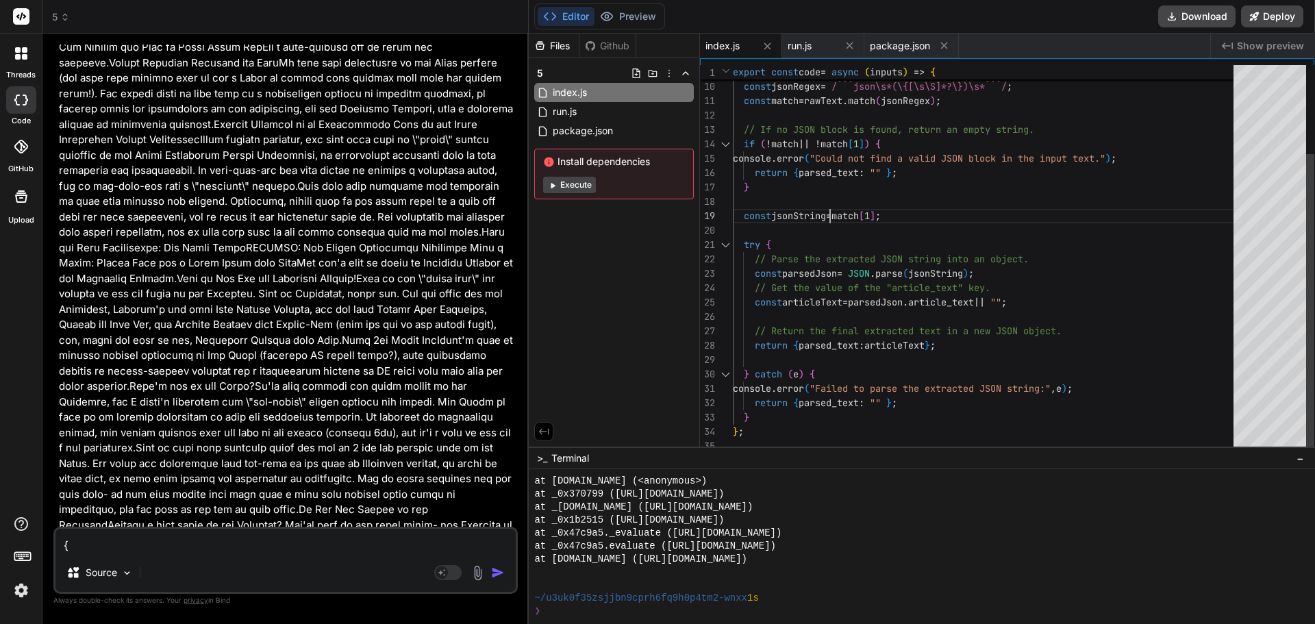
scroll to position [0, 0]
click at [837, 214] on div "// This regular expression finds and extracts the JSON object inside the markdo…" at bounding box center [987, 201] width 509 height 503
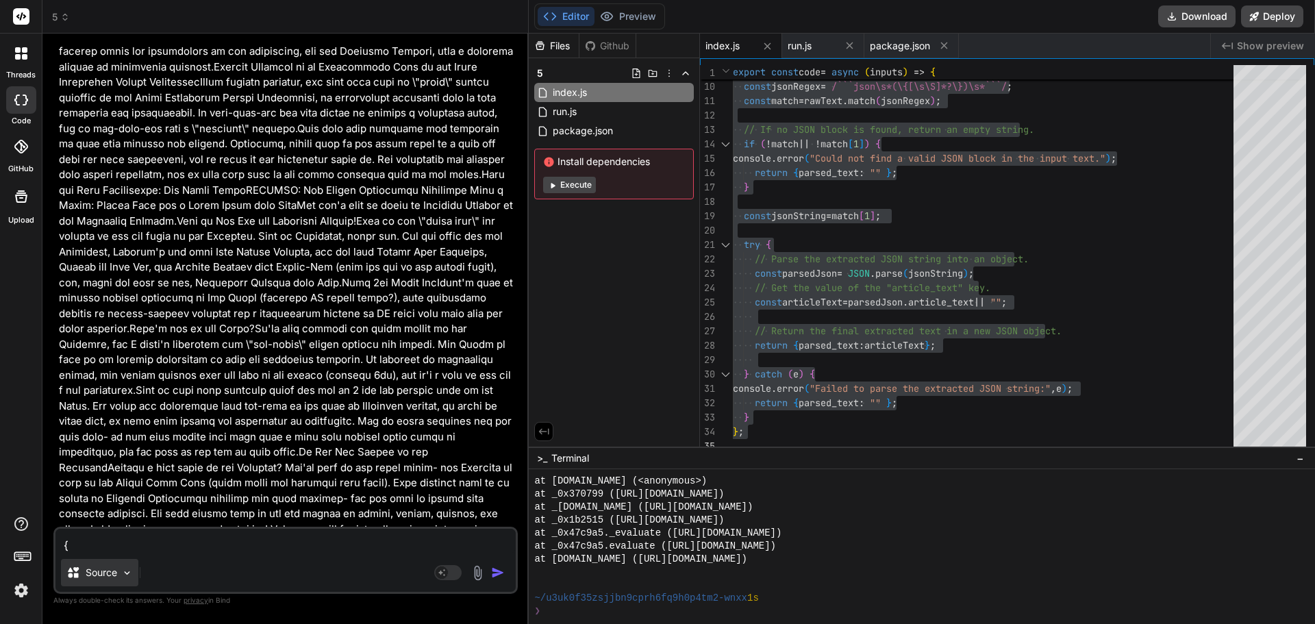
scroll to position [131521, 0]
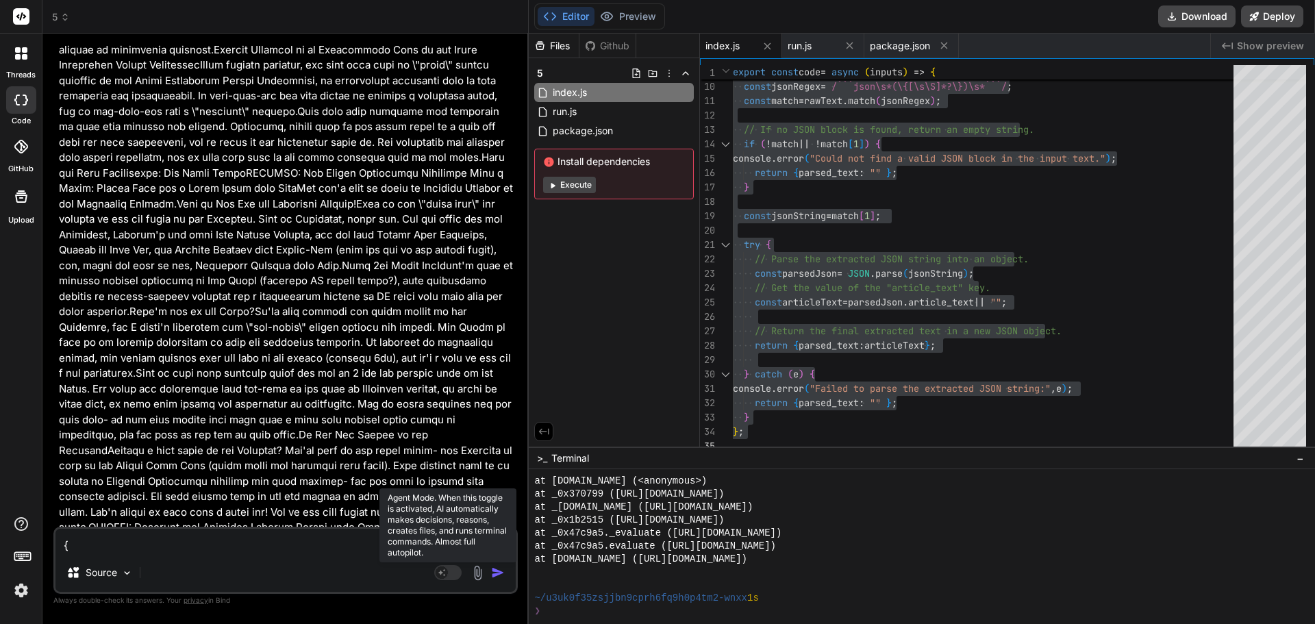
click at [450, 570] on rect at bounding box center [447, 572] width 27 height 15
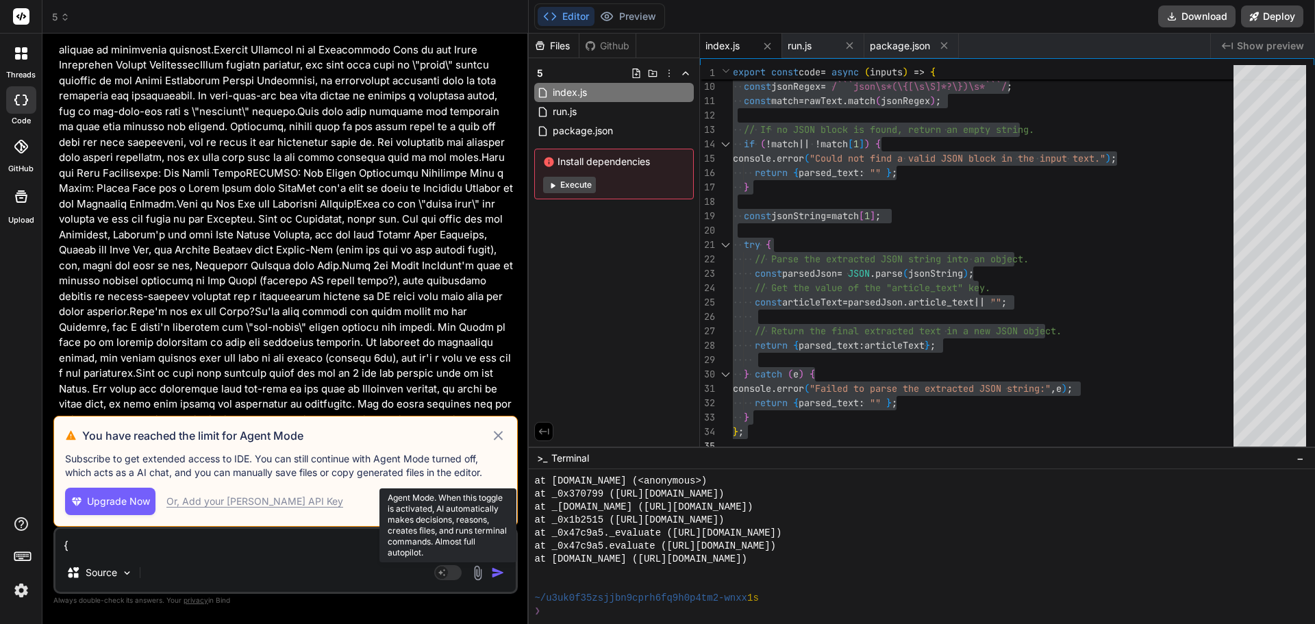
click at [450, 570] on rect at bounding box center [447, 572] width 27 height 15
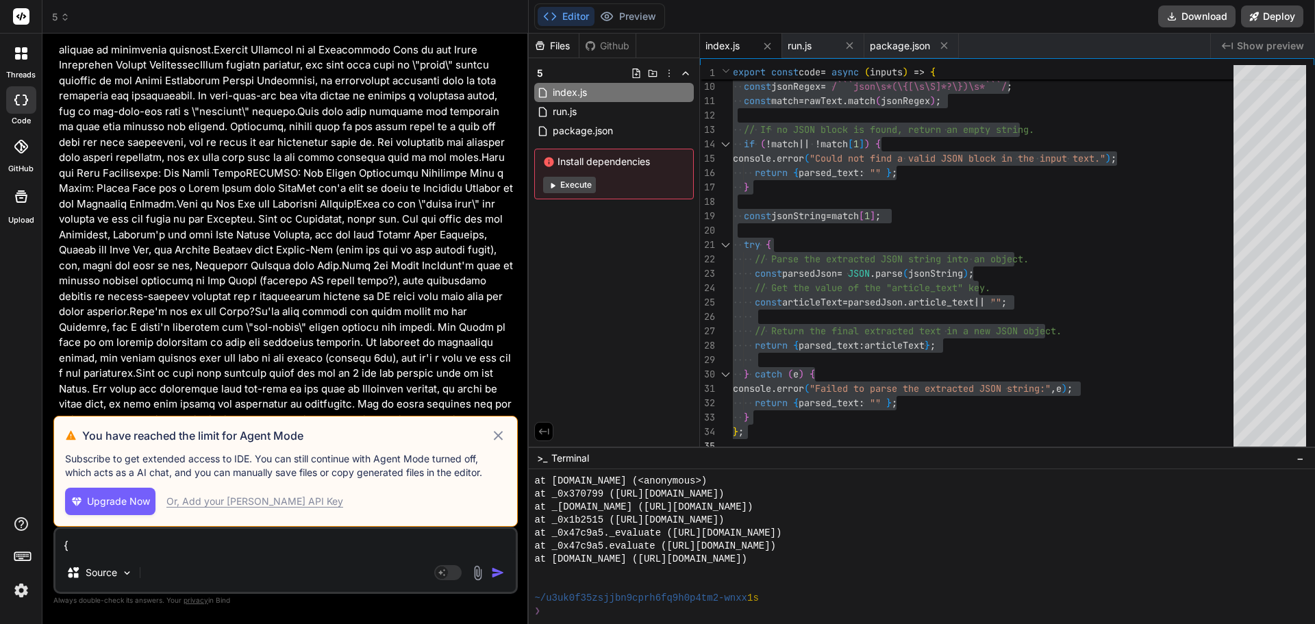
click at [493, 438] on icon at bounding box center [498, 435] width 16 height 16
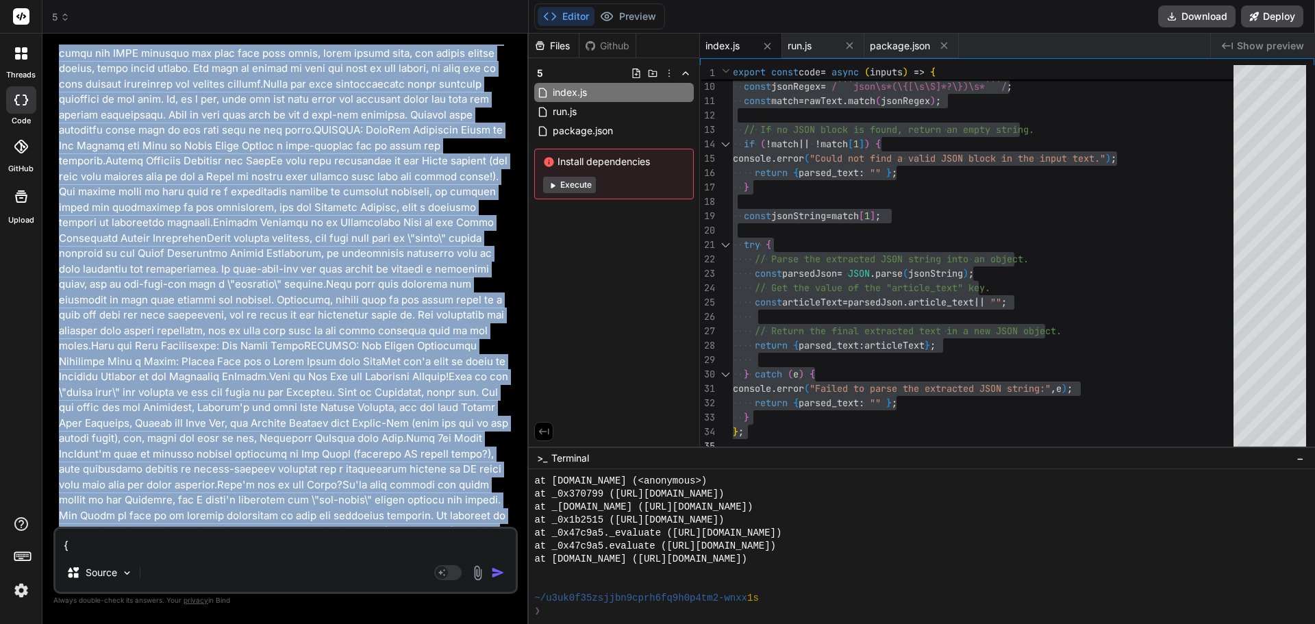
scroll to position [128166, 0]
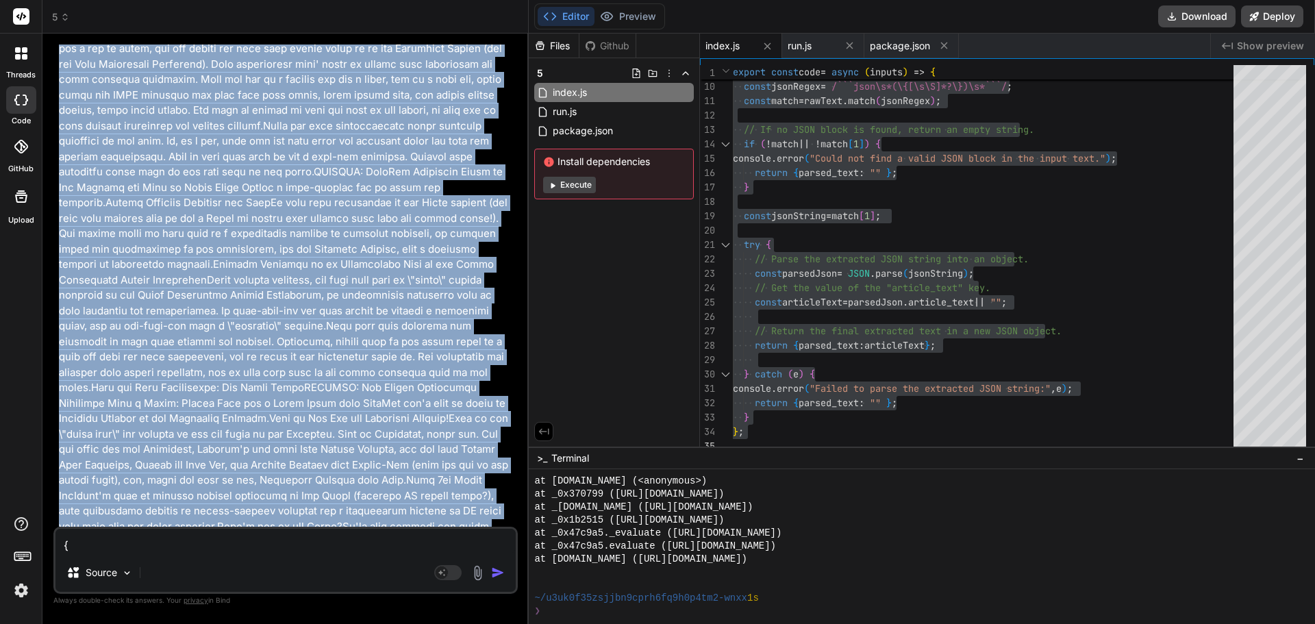
drag, startPoint x: 55, startPoint y: 334, endPoint x: 502, endPoint y: 142, distance: 486.7
click at [502, 142] on div "You Bind AI It appears there are two main reasons why the talking points and st…" at bounding box center [285, 334] width 464 height 579
copy p "lorem "Ipsu dol sit ametconse adipisc elits do EIUS tempor:```inci{ \"utlabor_e…"
